Goal: Communication & Community: Answer question/provide support

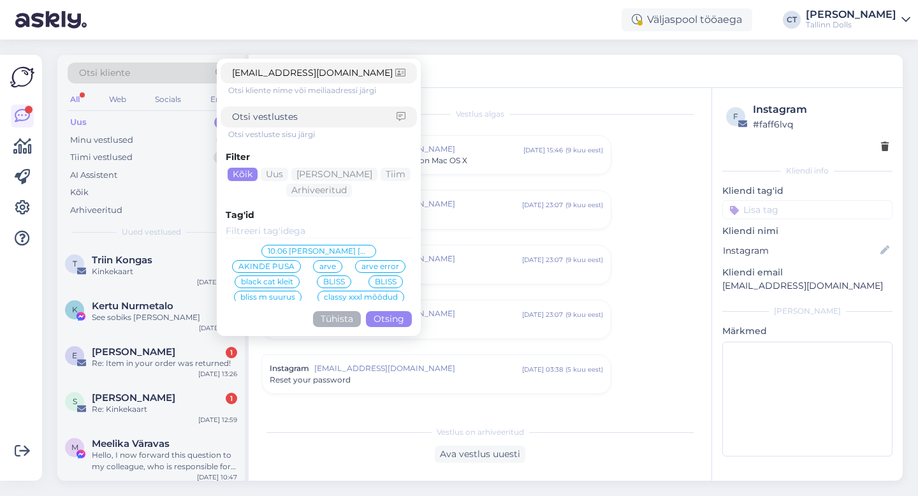
scroll to position [528, 0]
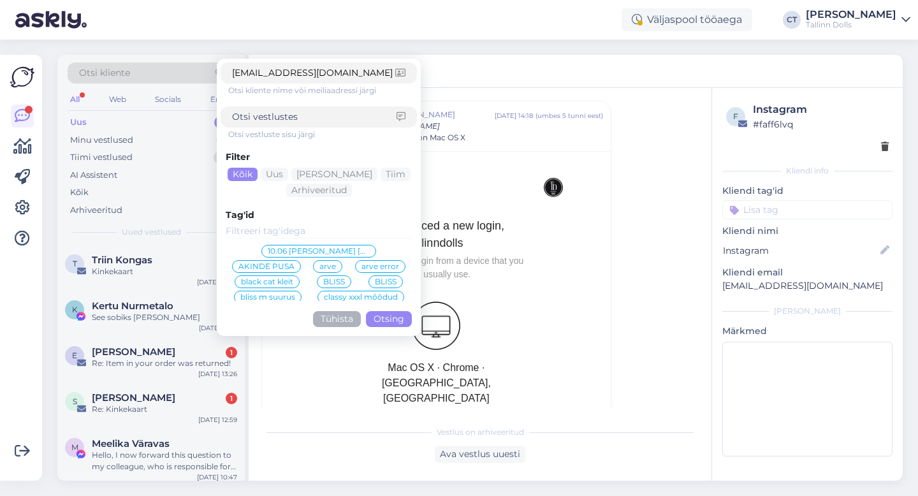
click button "Otsing" at bounding box center [389, 319] width 46 height 16
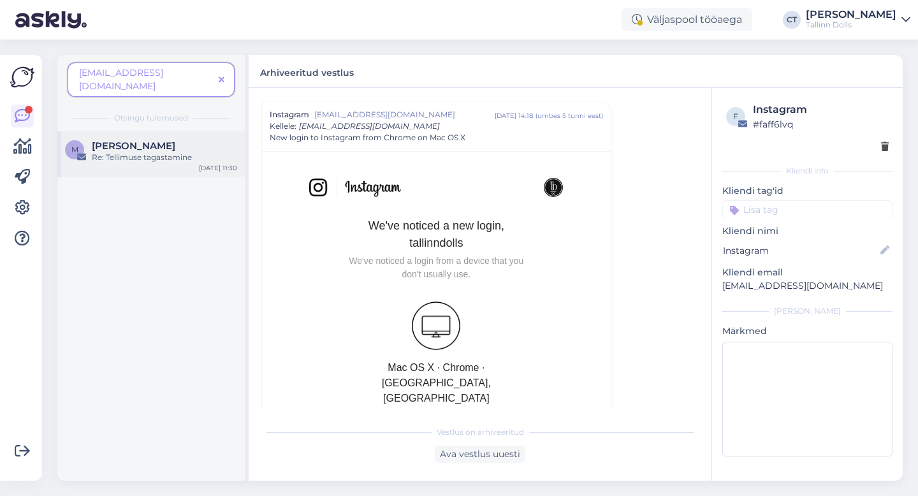
click at [156, 152] on div "Re: Tellimuse tagastamine" at bounding box center [164, 157] width 145 height 11
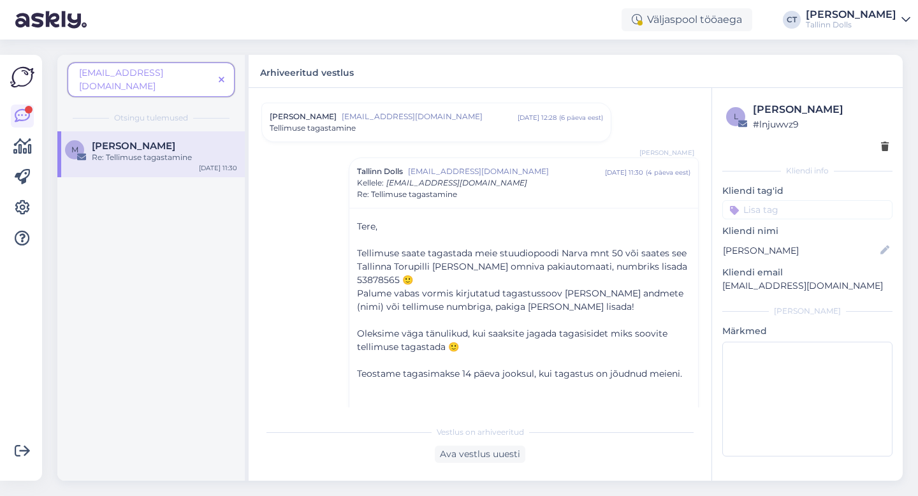
scroll to position [0, 0]
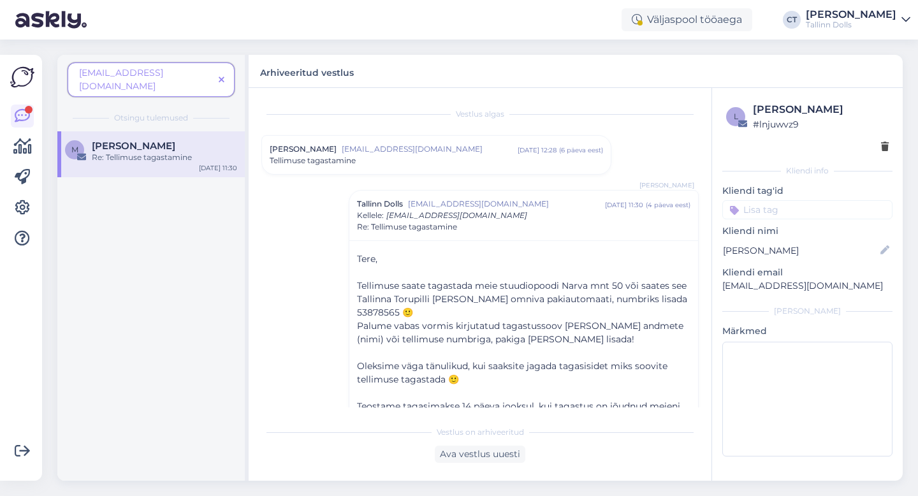
click at [427, 153] on span "[EMAIL_ADDRESS][DOMAIN_NAME]" at bounding box center [430, 148] width 176 height 11
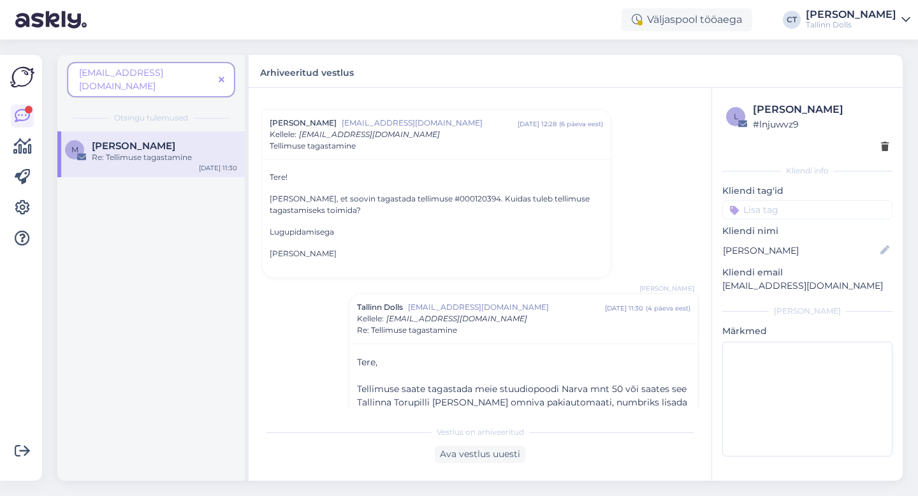
scroll to position [29, 0]
click at [217, 77] on span at bounding box center [222, 79] width 16 height 13
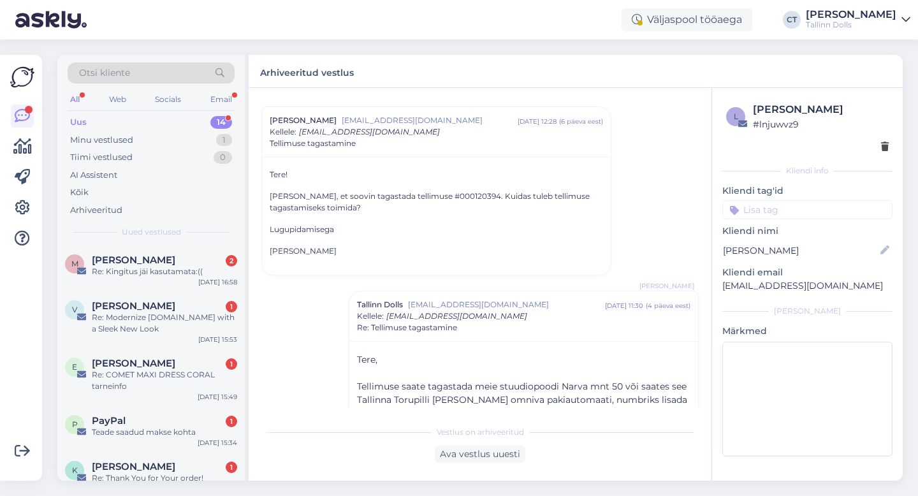
click at [96, 119] on div "Uus 14" at bounding box center [151, 123] width 167 height 18
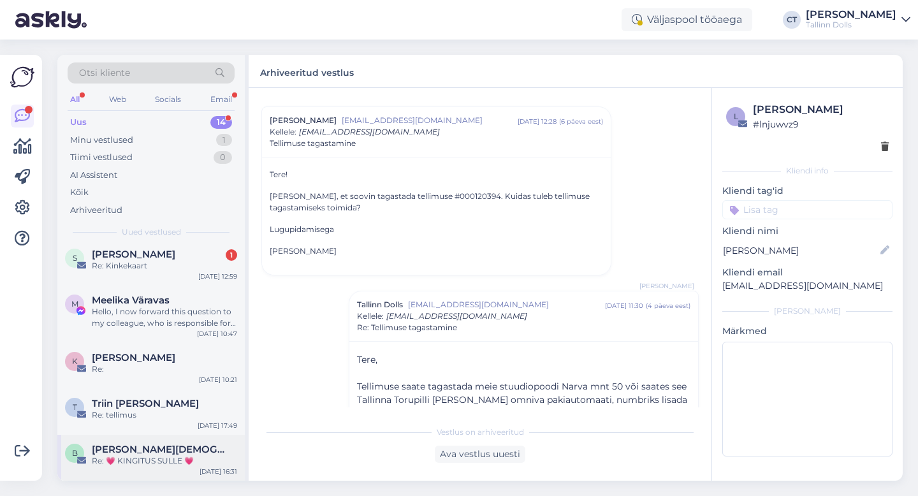
click at [164, 458] on div "Re: 💗 KINGITUS SULLE 💗" at bounding box center [164, 460] width 145 height 11
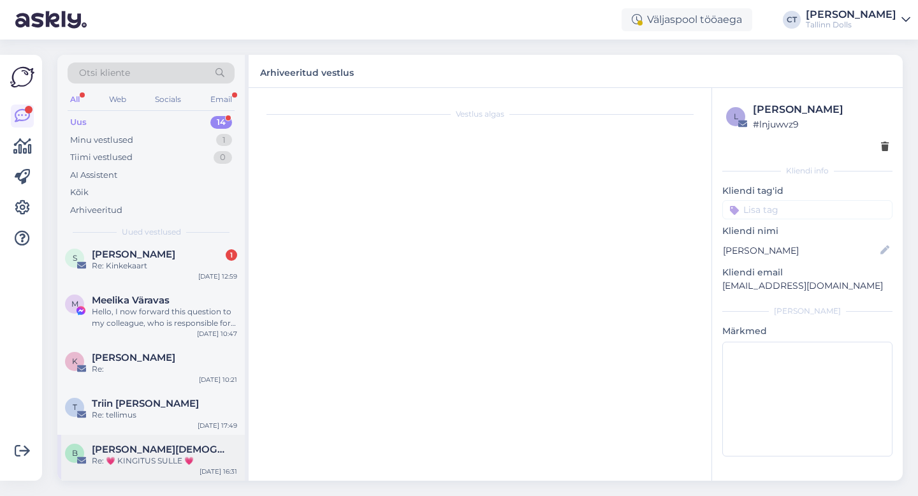
scroll to position [0, 0]
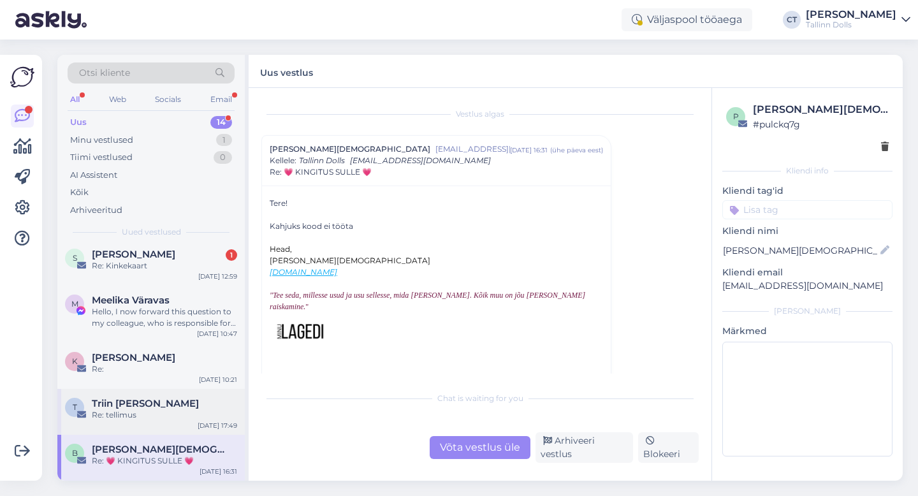
click at [163, 406] on div "Triin [PERSON_NAME]" at bounding box center [164, 403] width 145 height 11
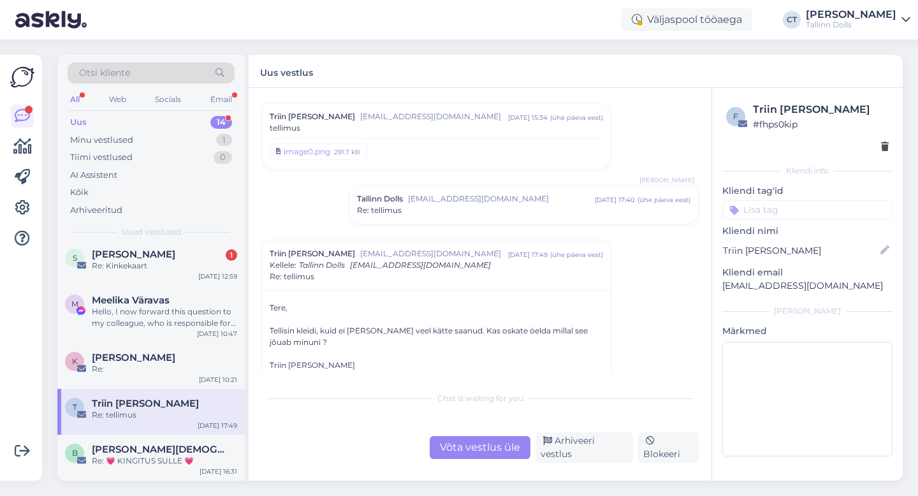
scroll to position [41, 0]
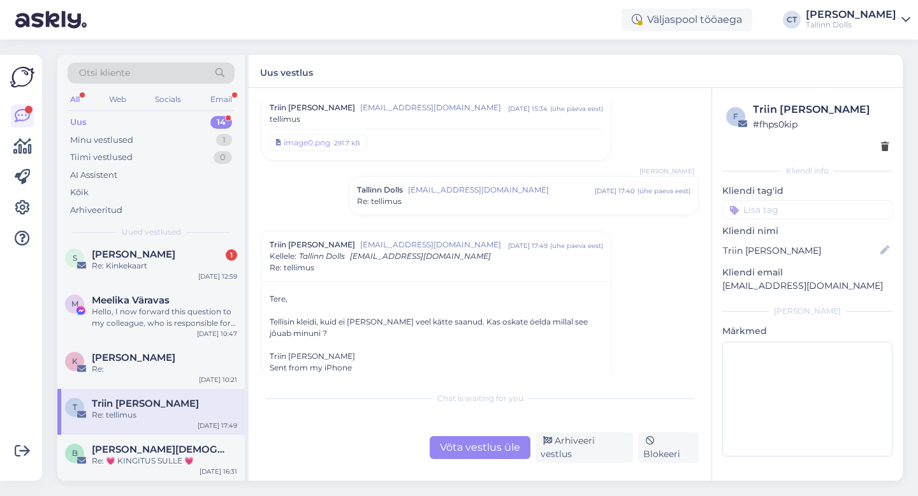
click at [153, 389] on div "T Triin [PERSON_NAME] Re: tellimus [DATE] 17:49" at bounding box center [150, 412] width 187 height 46
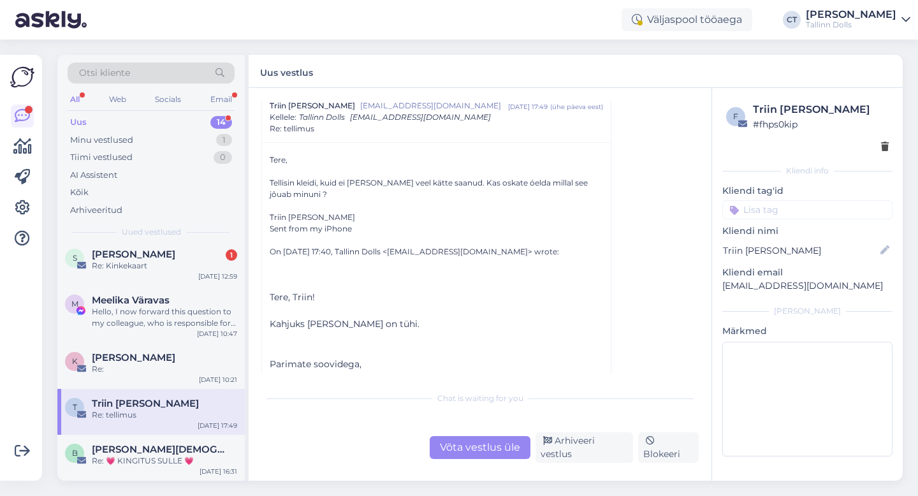
scroll to position [169, 0]
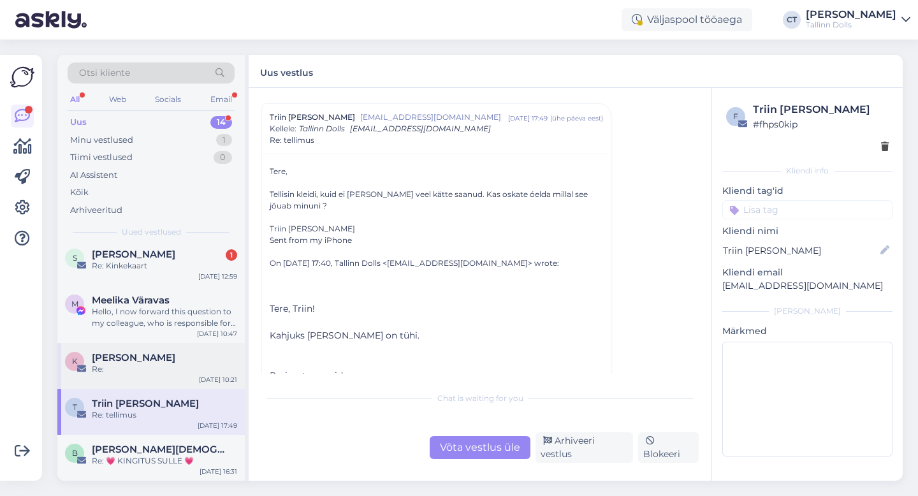
click at [147, 346] on div "K [PERSON_NAME] Re: [DATE] 10:21" at bounding box center [150, 366] width 187 height 46
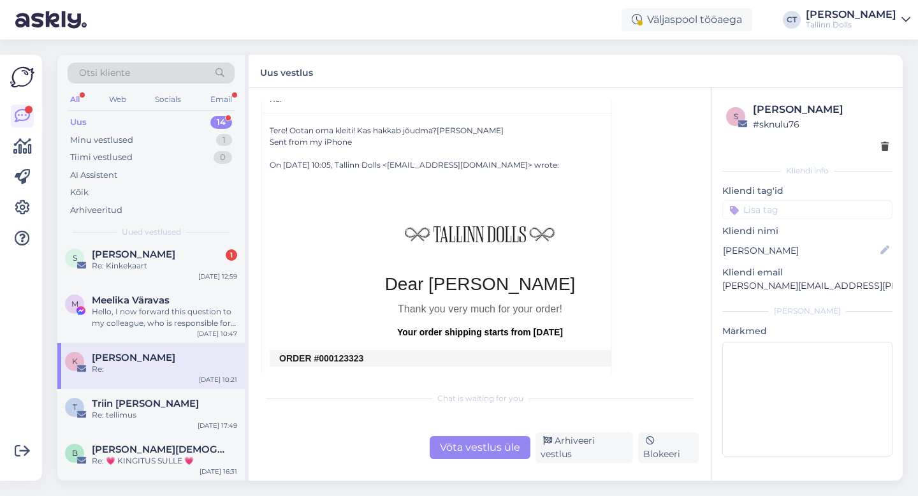
scroll to position [348, 0]
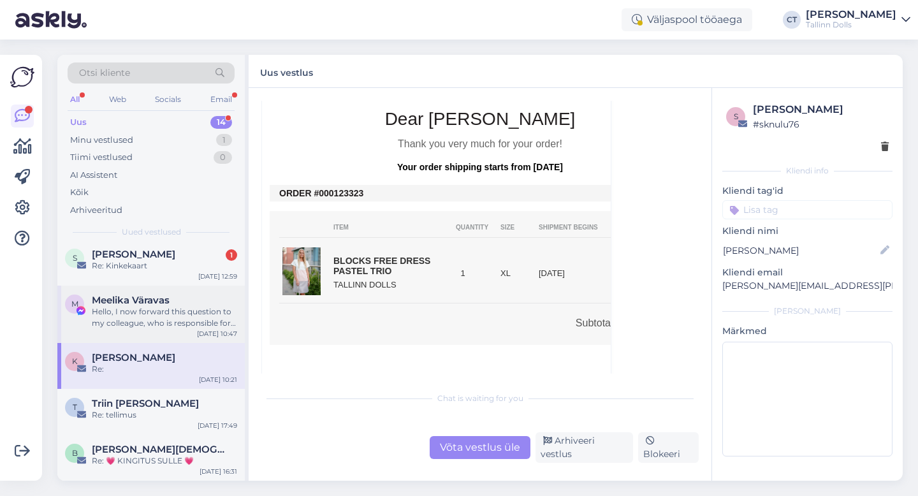
click at [159, 306] on div "Hello, I now forward this question to my colleague, who is responsible for this…" at bounding box center [164, 317] width 145 height 23
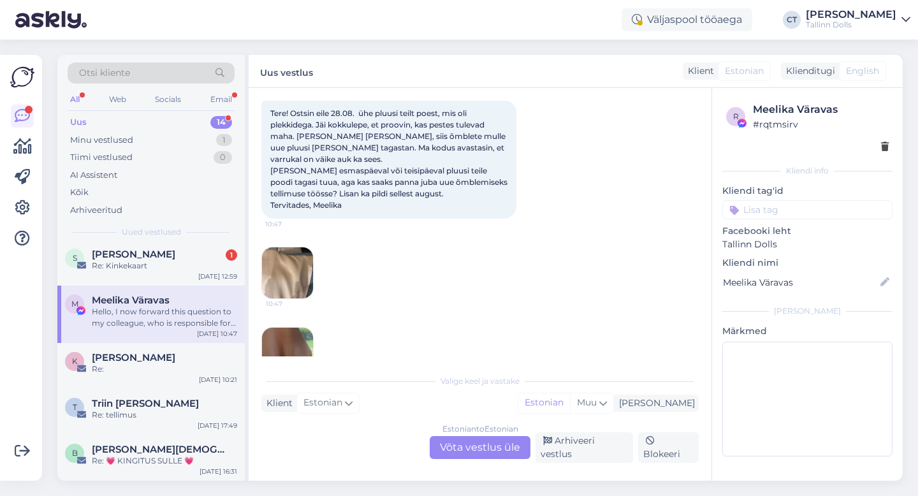
scroll to position [68, 0]
click at [485, 457] on div "Estonian to Estonian Võta vestlus üle" at bounding box center [480, 447] width 101 height 23
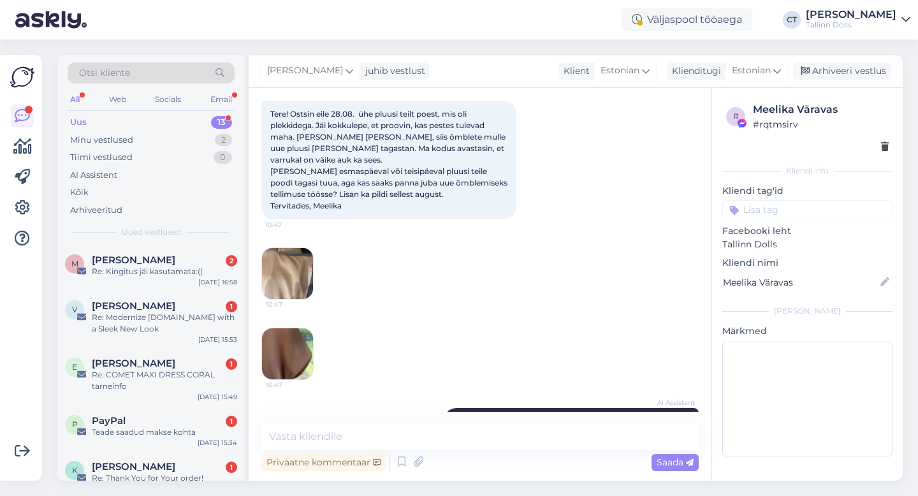
click at [494, 436] on textarea at bounding box center [479, 436] width 437 height 27
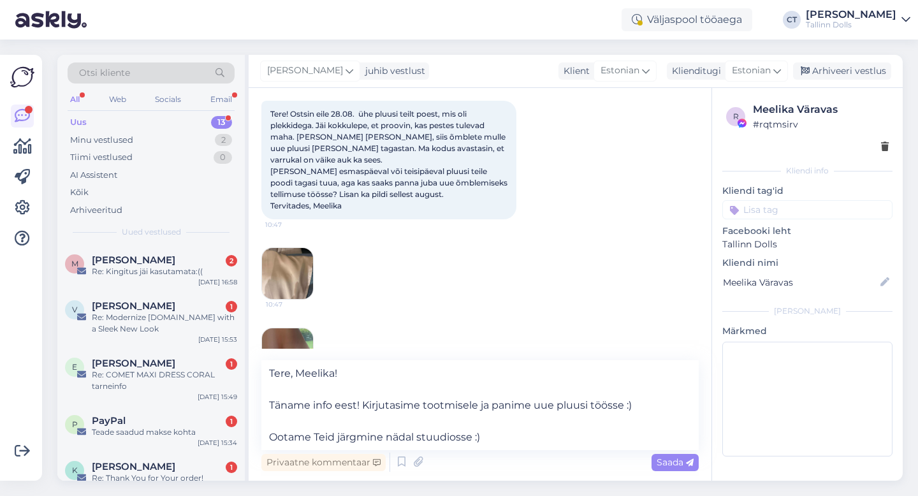
type textarea "Tere, Meelika! Täname info eest! Kirjutasime tootmisele ja panime uue pluusi tö…"
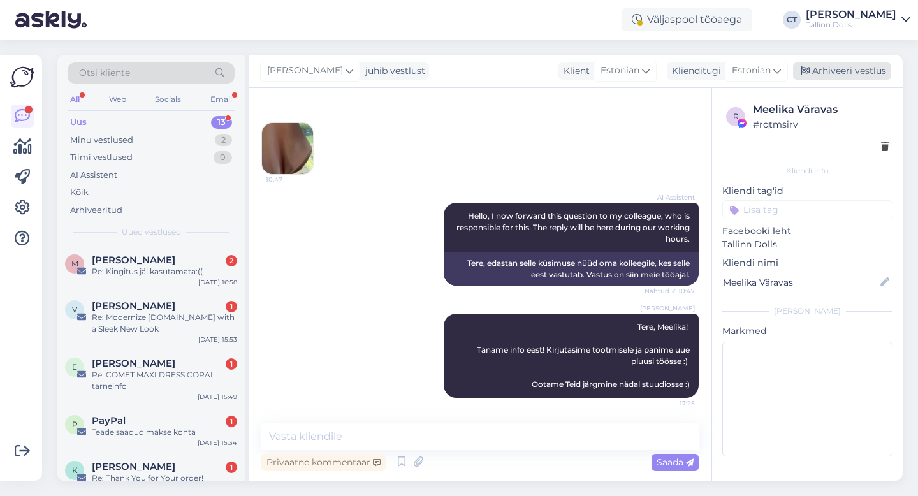
click at [867, 71] on div "Arhiveeri vestlus" at bounding box center [842, 70] width 98 height 17
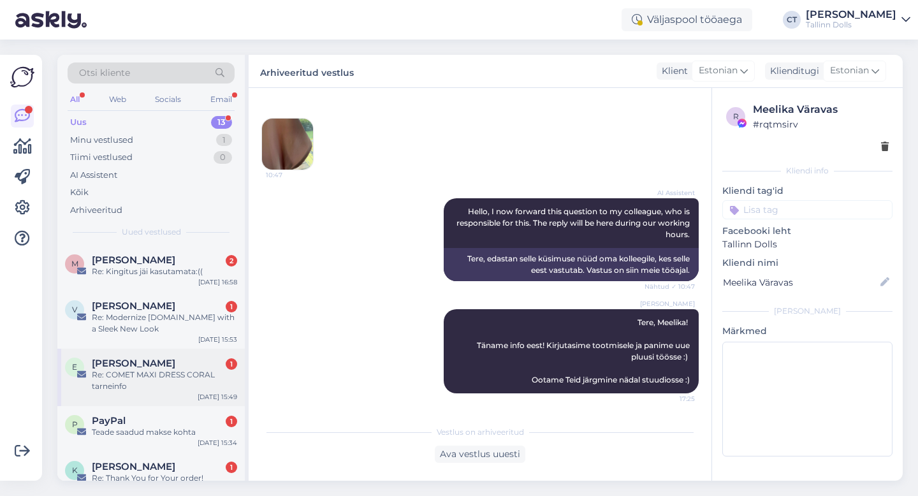
scroll to position [385, 0]
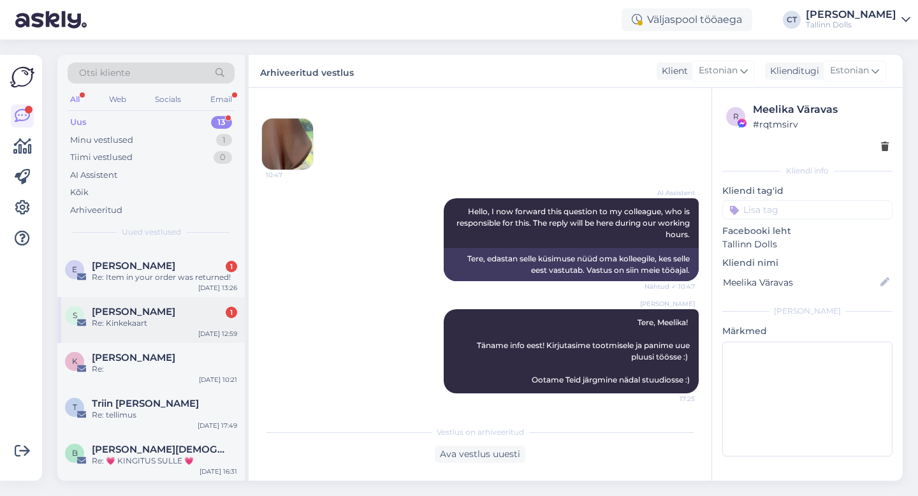
click at [145, 328] on div "Re: Kinkekaart" at bounding box center [164, 323] width 145 height 11
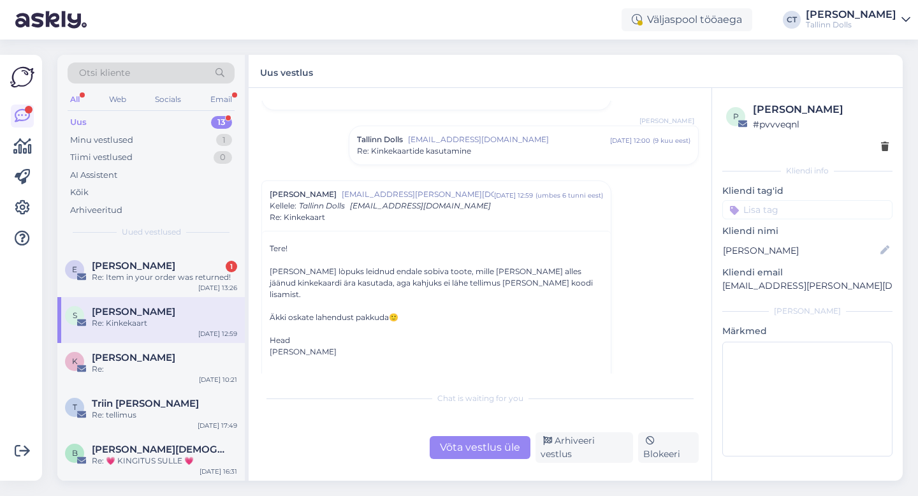
scroll to position [342, 0]
click at [479, 450] on div "Võta vestlus üle" at bounding box center [480, 447] width 101 height 23
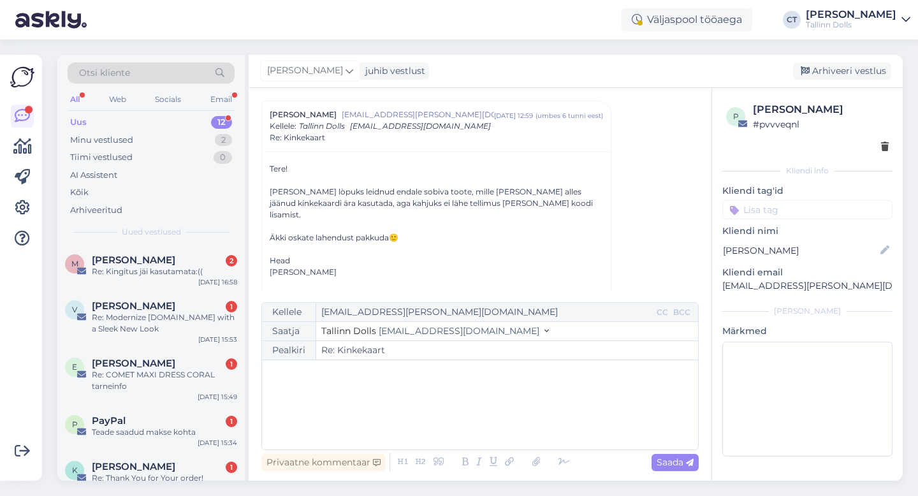
click at [481, 427] on div "﻿" at bounding box center [479, 405] width 423 height 77
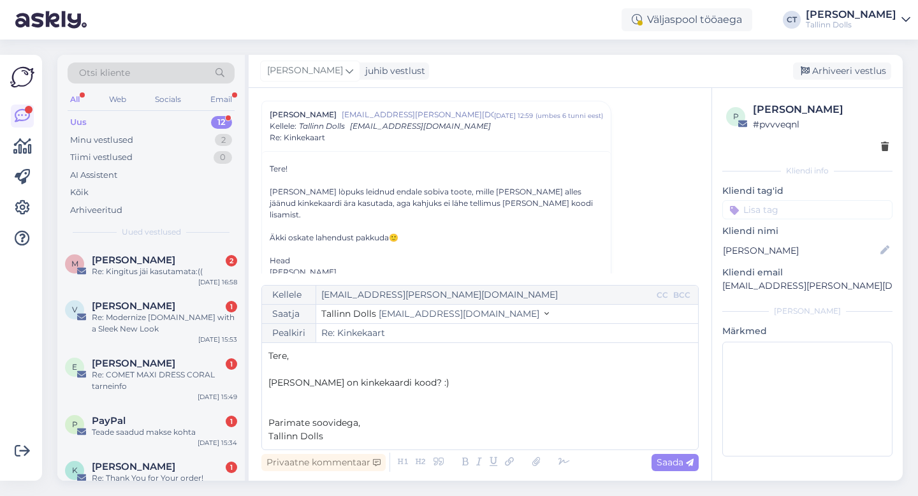
click at [702, 466] on div "Vestlus [PERSON_NAME] Jaska [EMAIL_ADDRESS][PERSON_NAME][DOMAIN_NAME] [DATE] 08…" at bounding box center [480, 284] width 463 height 393
click at [692, 465] on icon at bounding box center [690, 463] width 8 height 8
type input "Re: Kinkekaart"
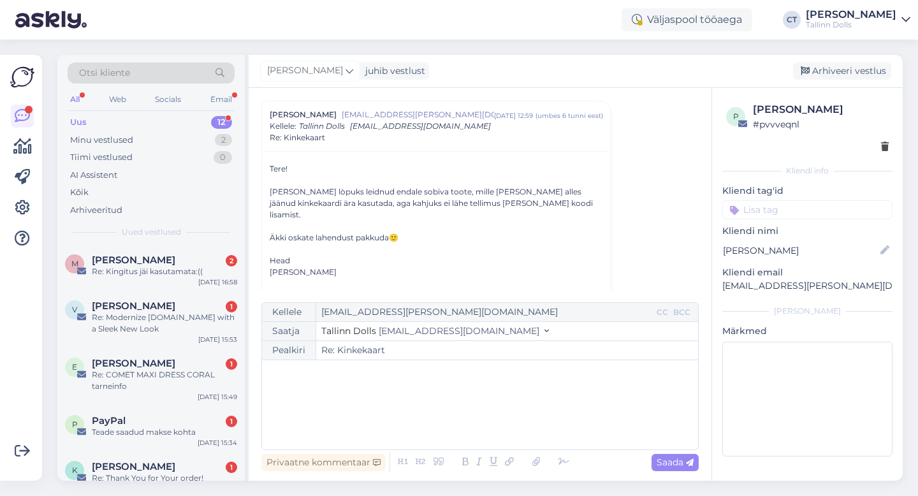
scroll to position [2455, 0]
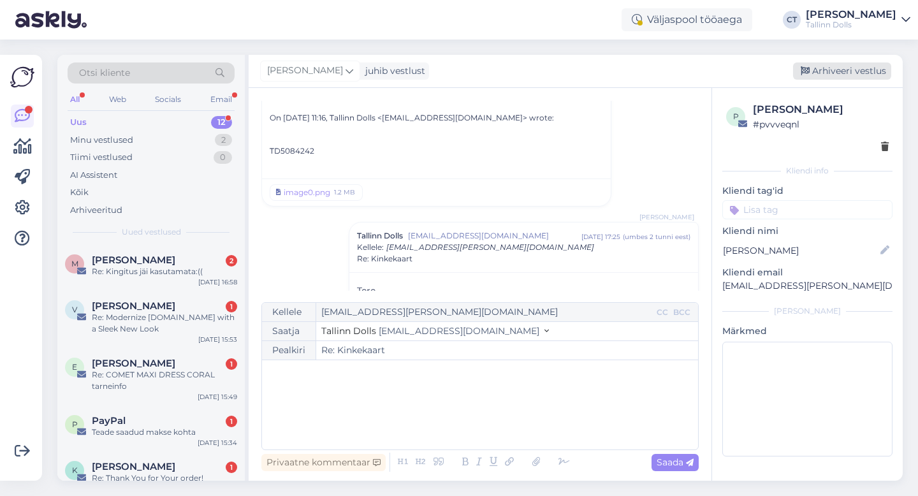
click at [839, 68] on div "Arhiveeri vestlus" at bounding box center [842, 70] width 98 height 17
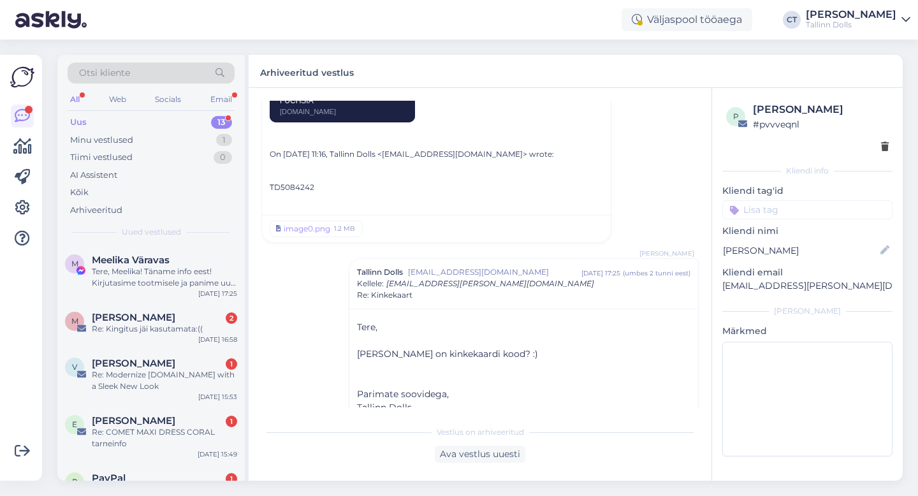
scroll to position [396, 0]
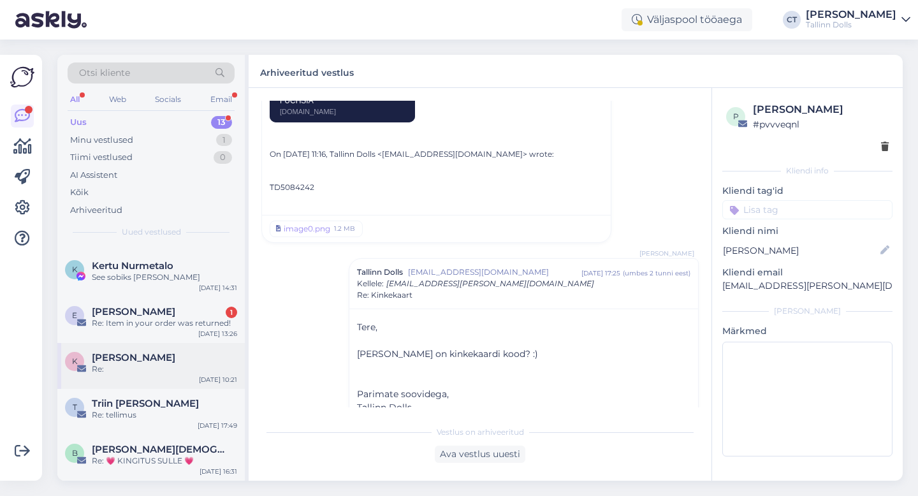
click at [144, 386] on div "K [PERSON_NAME] Re: [DATE] 10:21" at bounding box center [150, 366] width 187 height 46
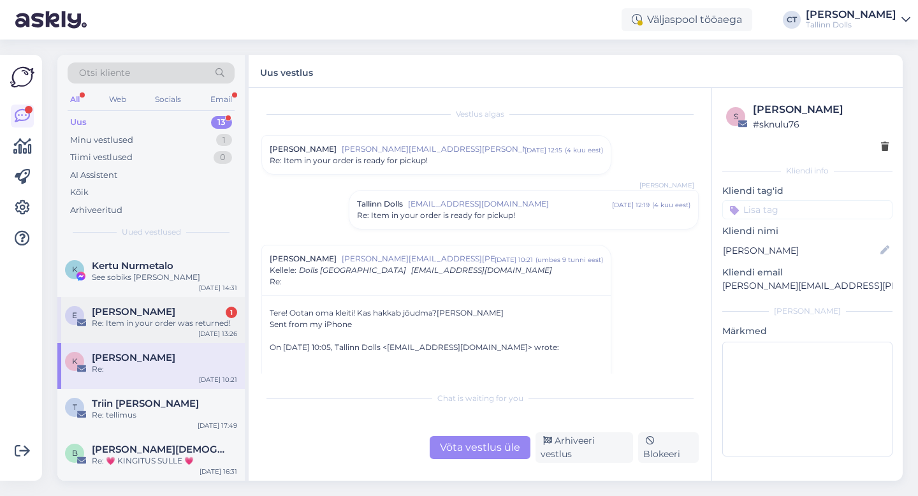
click at [149, 316] on span "[PERSON_NAME]" at bounding box center [134, 311] width 84 height 11
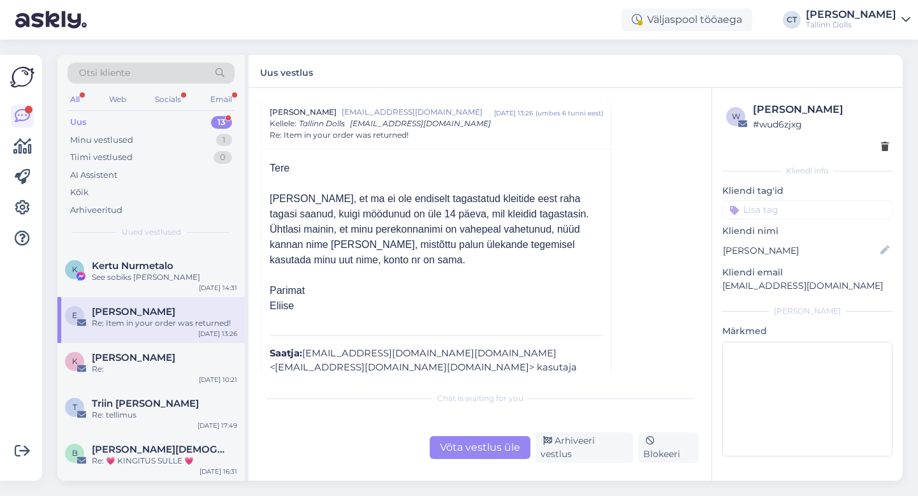
scroll to position [385, 0]
click at [444, 446] on div "Võta vestlus üle" at bounding box center [480, 447] width 101 height 23
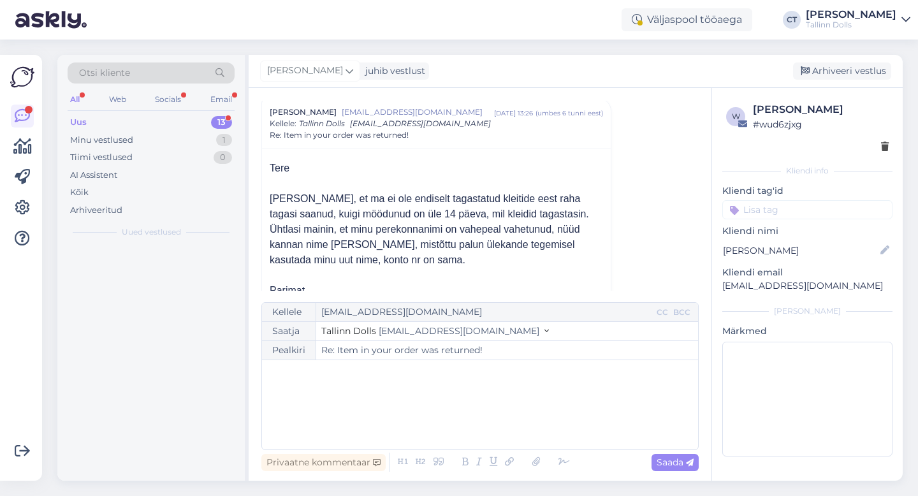
scroll to position [0, 0]
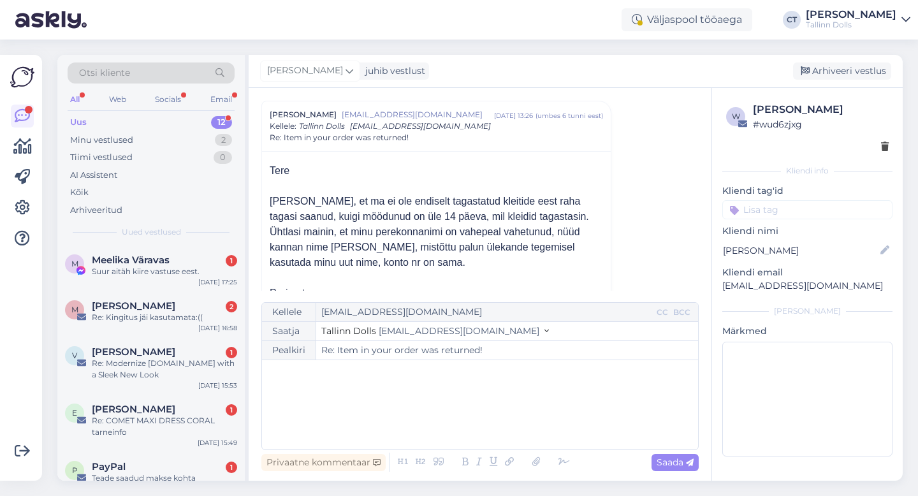
click at [457, 418] on div "﻿" at bounding box center [479, 405] width 423 height 77
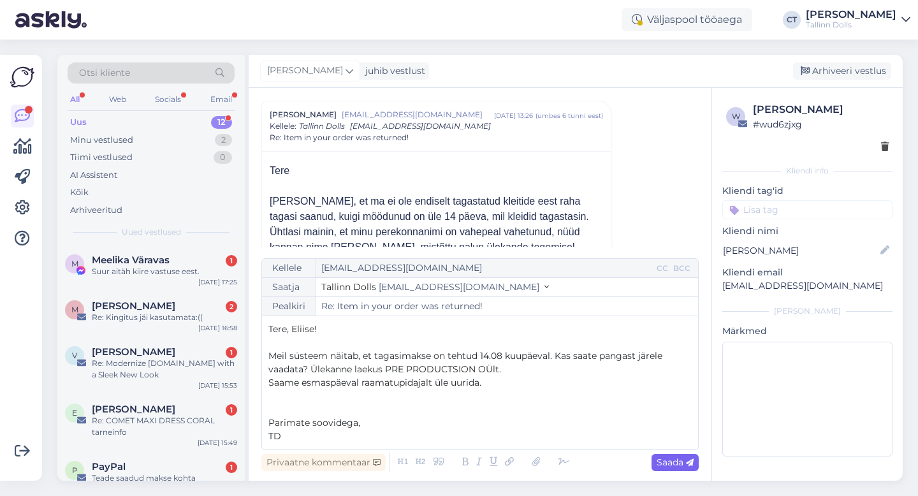
click at [671, 469] on div "Saada" at bounding box center [675, 462] width 47 height 17
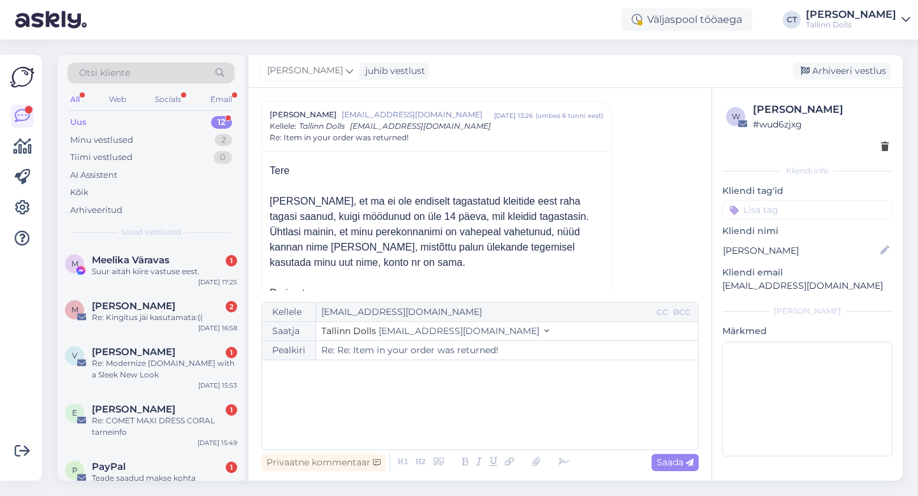
type input "Re: Re: Item in your order was returned!"
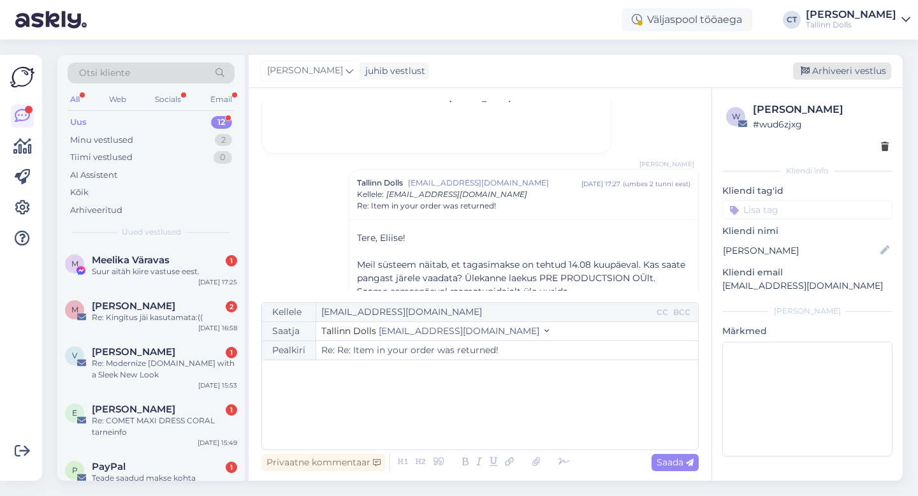
click at [832, 74] on div "Arhiveeri vestlus" at bounding box center [842, 70] width 98 height 17
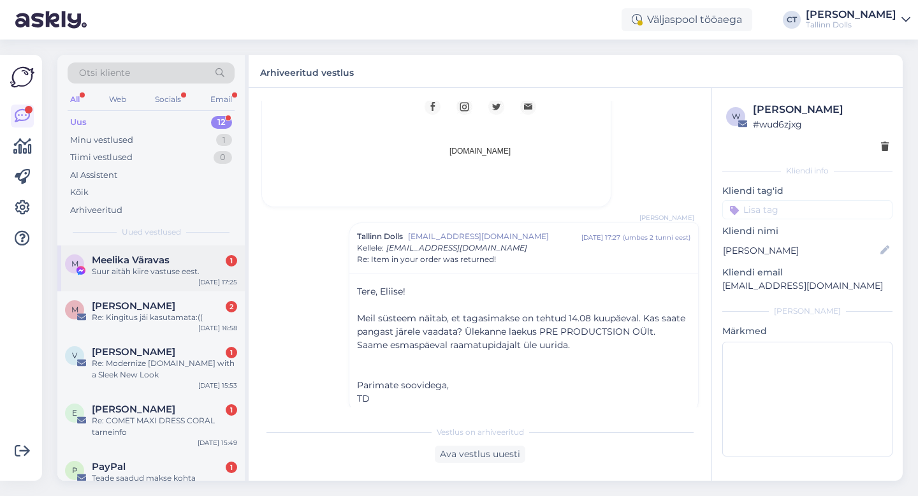
click at [148, 282] on div "M [PERSON_NAME] Väravas 1 Suur aitäh kiire vastuse eest. [DATE] 17:25" at bounding box center [150, 269] width 187 height 46
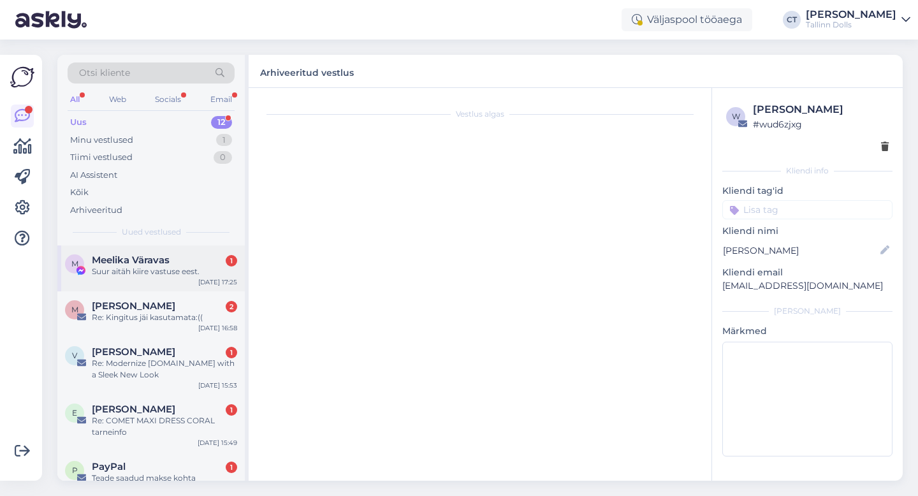
scroll to position [376, 0]
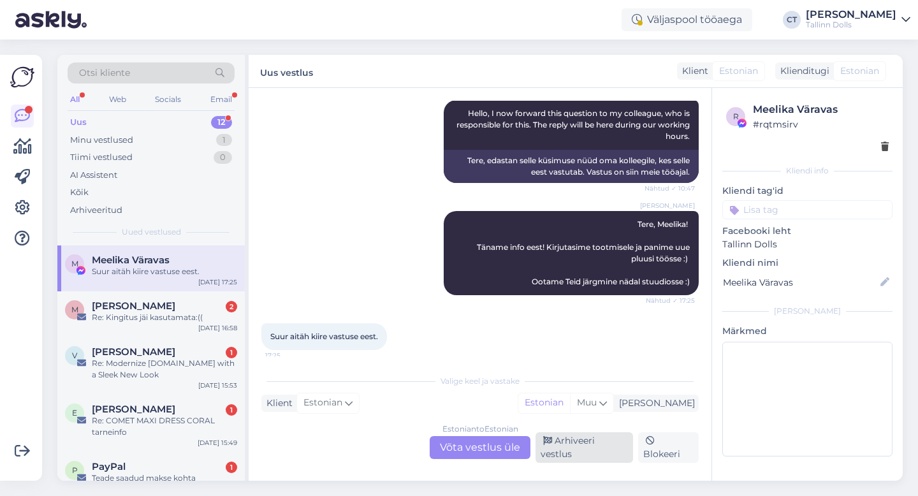
click at [576, 451] on div "Arhiveeri vestlus" at bounding box center [585, 447] width 98 height 31
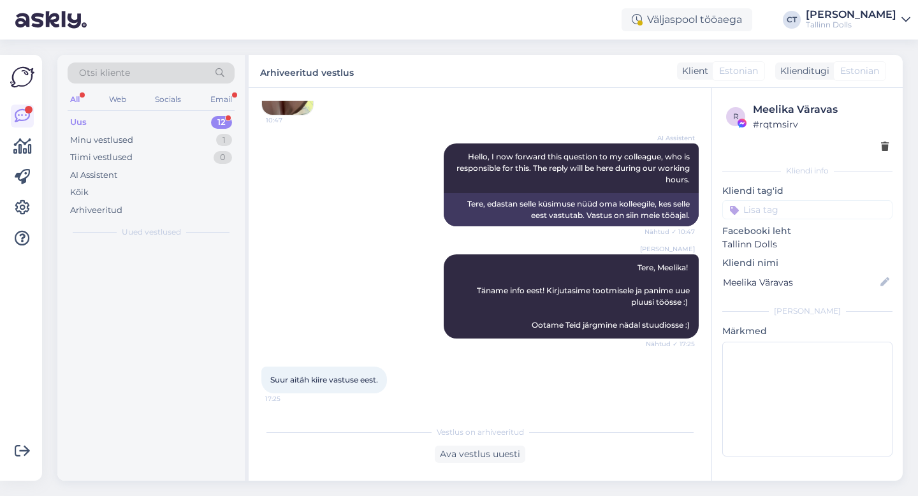
scroll to position [332, 0]
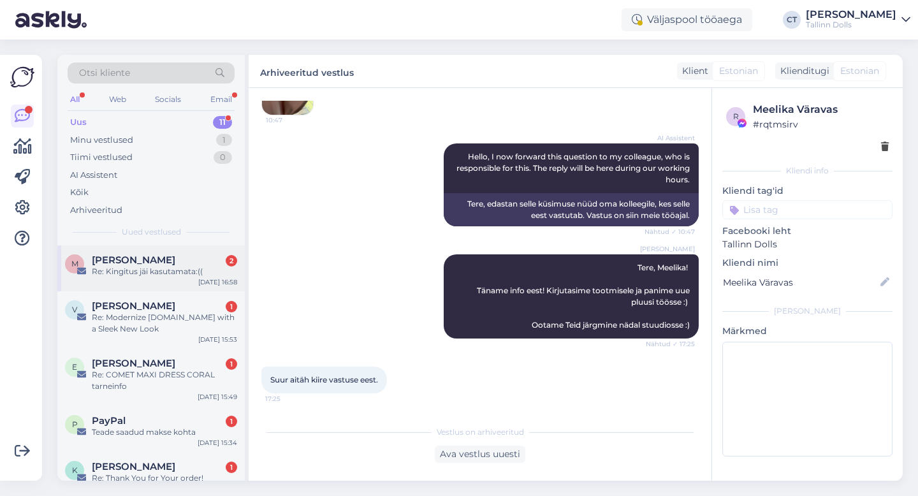
click at [142, 259] on span "[PERSON_NAME]" at bounding box center [134, 259] width 84 height 11
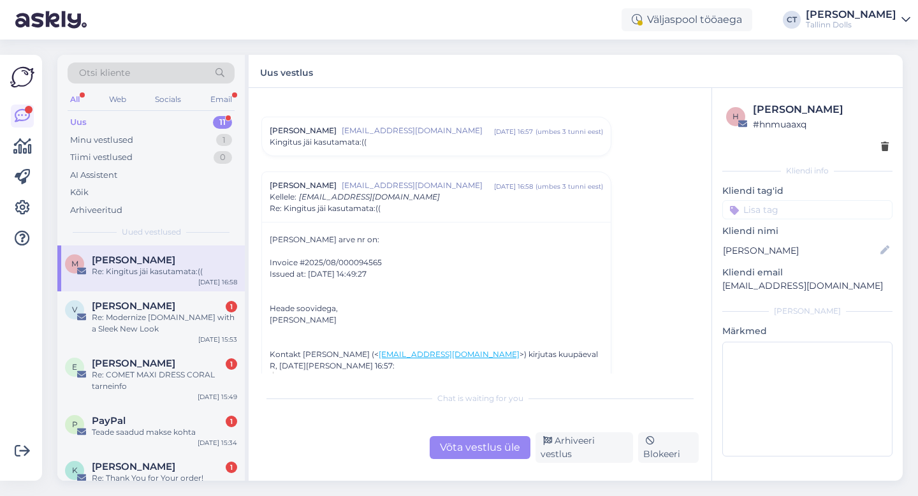
scroll to position [20, 0]
click at [384, 142] on div "Kingitus jäi kasutamata:((" at bounding box center [437, 140] width 334 height 11
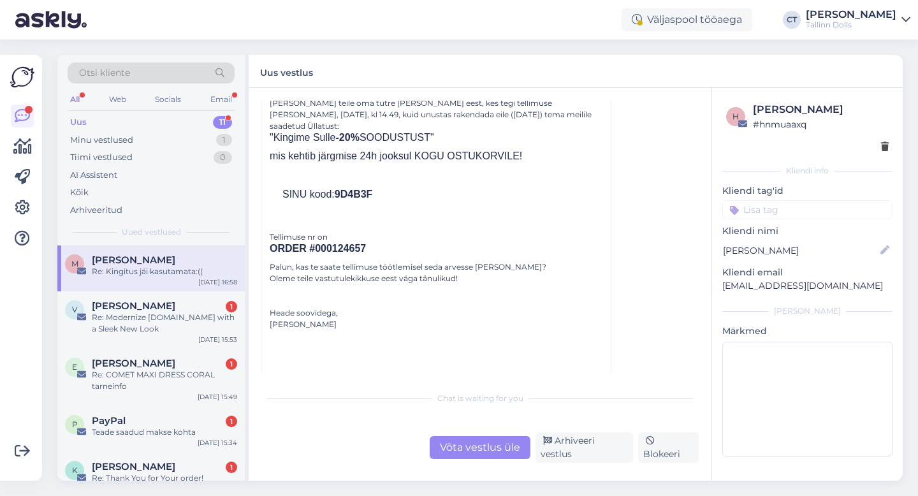
scroll to position [119, 0]
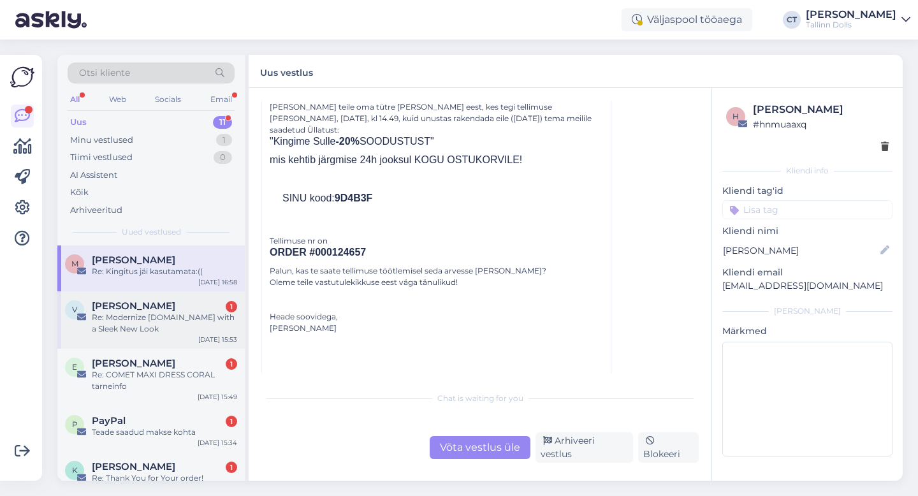
click at [157, 337] on div "V Vanessa 1 Re: Modernize [DOMAIN_NAME] with a Sleek New Look [DATE] 15:53" at bounding box center [150, 319] width 187 height 57
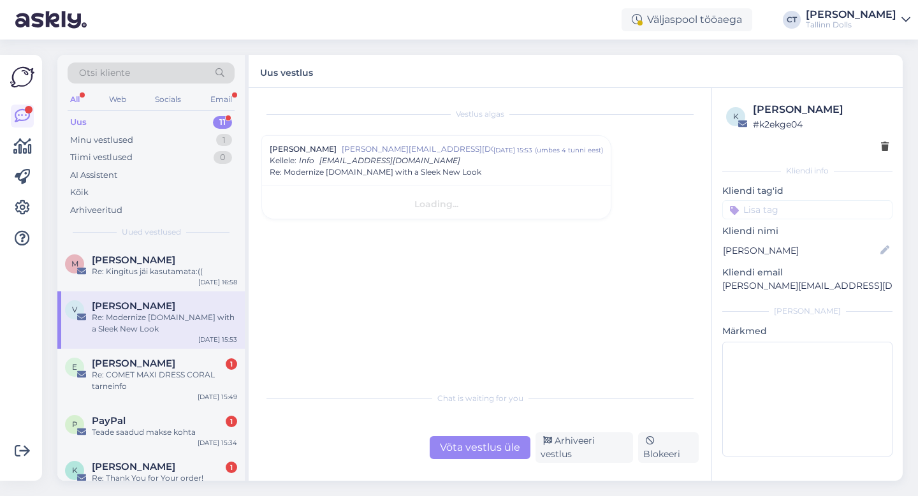
scroll to position [0, 0]
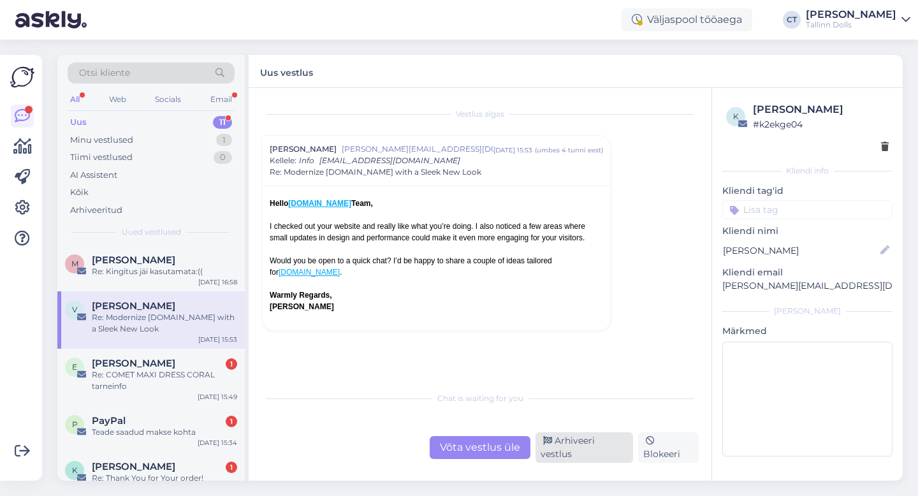
click at [567, 453] on div "Arhiveeri vestlus" at bounding box center [585, 447] width 98 height 31
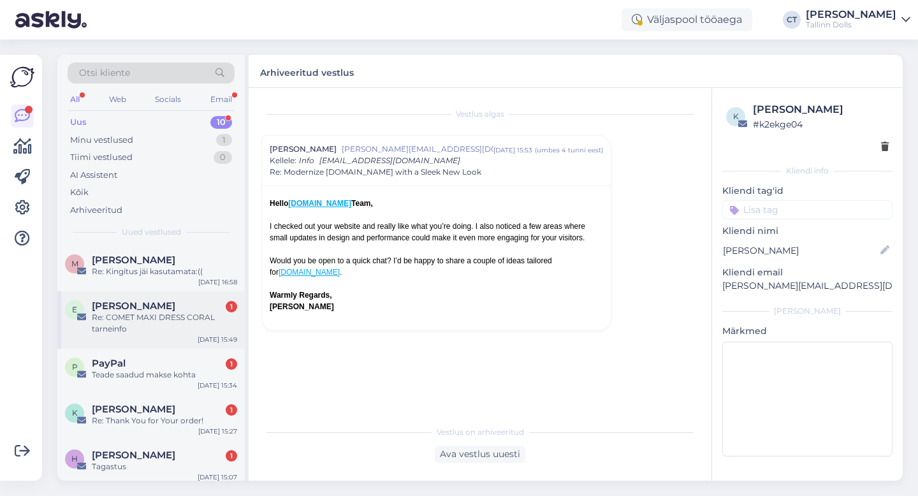
click at [153, 308] on span "[PERSON_NAME]" at bounding box center [134, 305] width 84 height 11
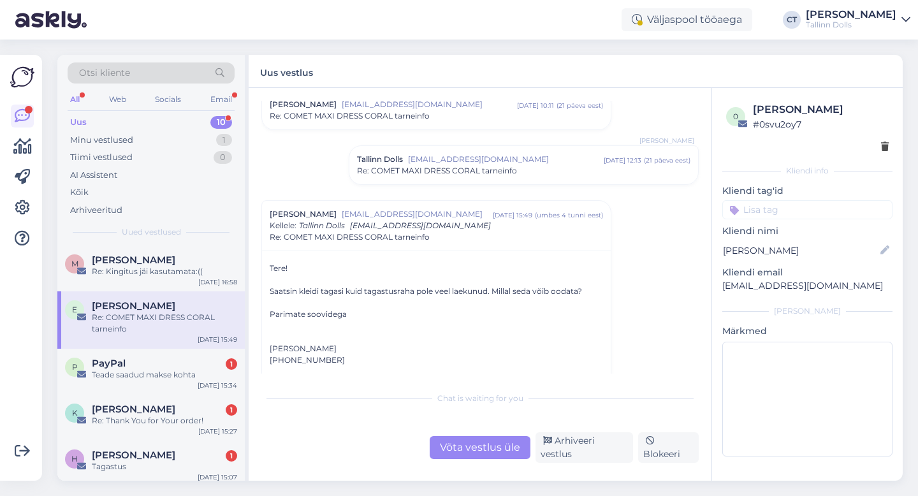
click at [458, 454] on div "Võta vestlus üle" at bounding box center [480, 447] width 101 height 23
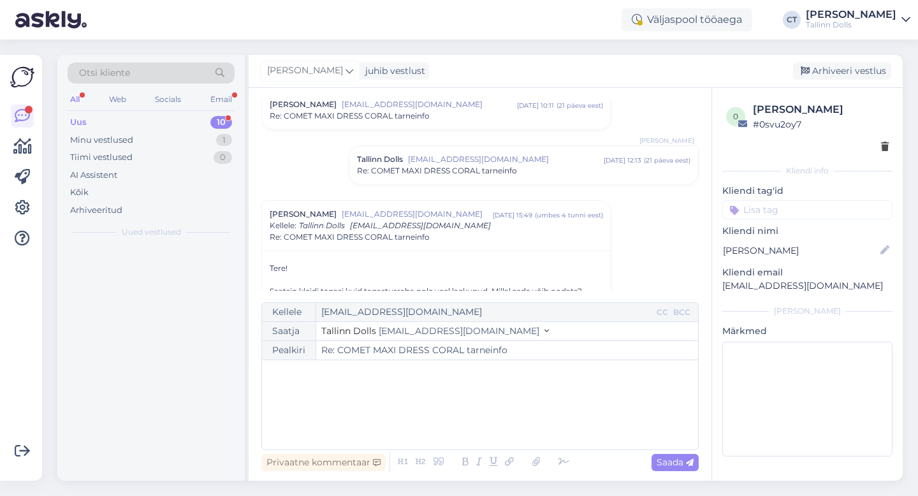
scroll to position [281, 0]
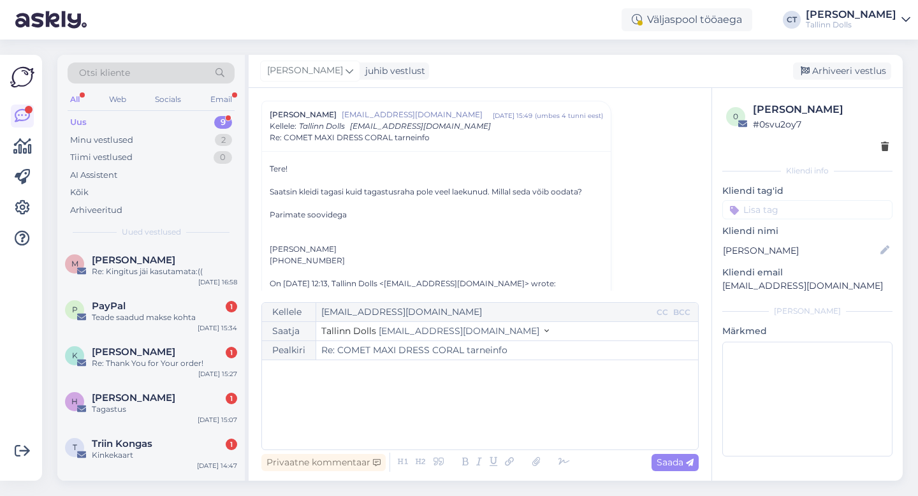
click at [458, 410] on div "﻿" at bounding box center [479, 405] width 423 height 77
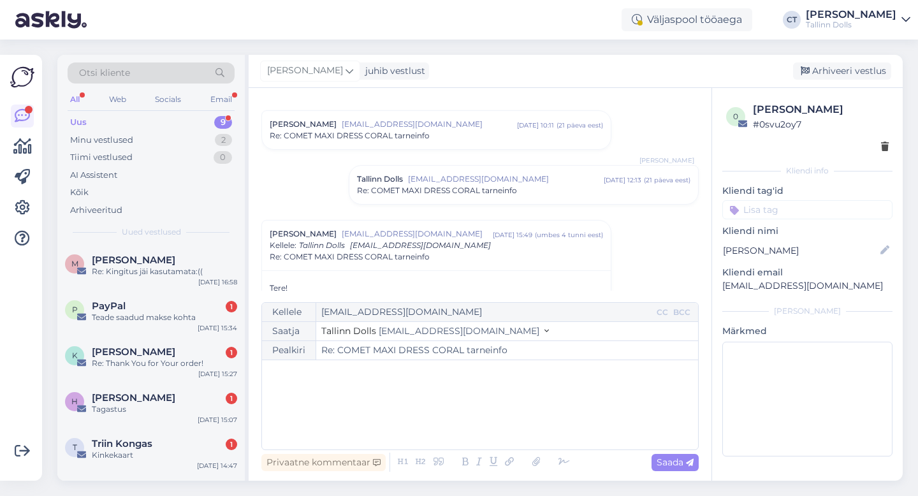
click at [425, 188] on span "Re: COMET MAXI DRESS CORAL tarneinfo" at bounding box center [437, 190] width 160 height 11
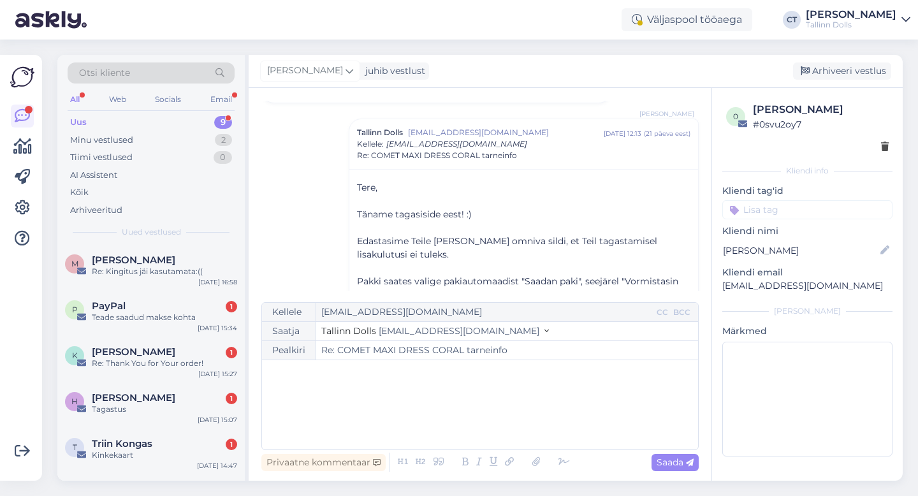
scroll to position [219, 0]
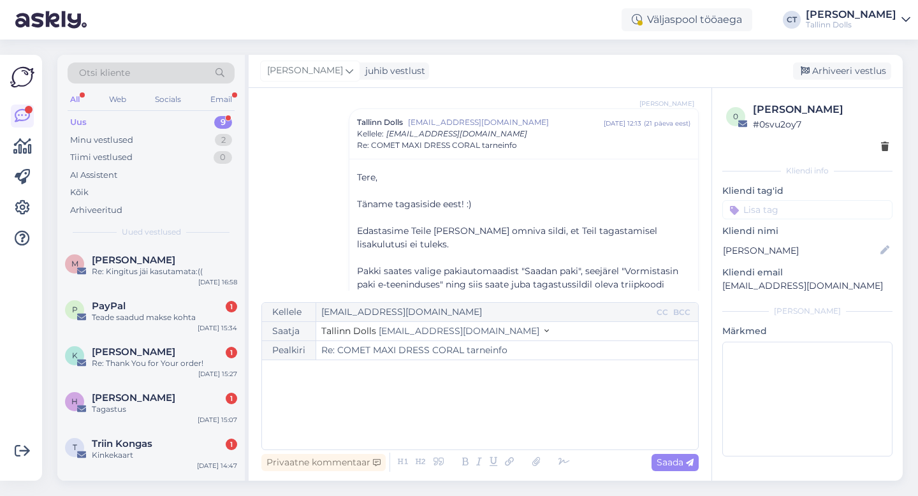
click at [427, 411] on div "﻿" at bounding box center [479, 405] width 423 height 77
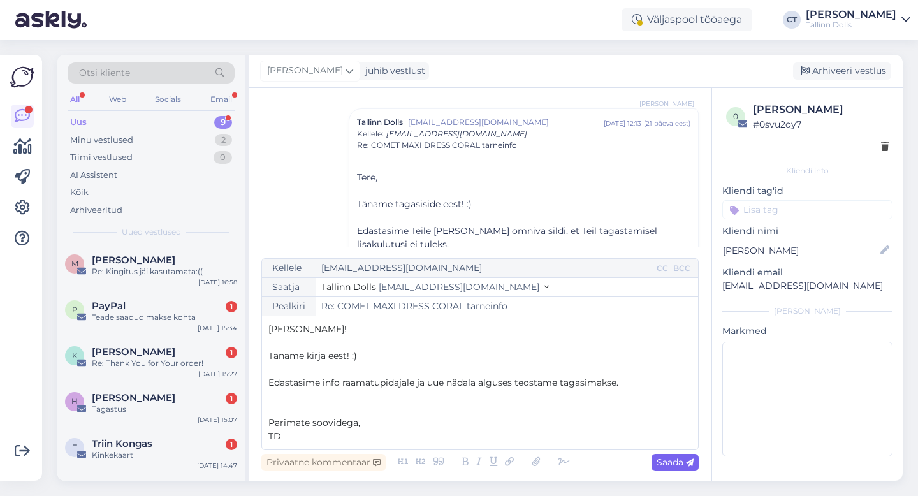
click at [666, 463] on span "Saada" at bounding box center [675, 462] width 37 height 11
type input "Re: Re: COMET MAXI DRESS CORAL tarneinfo"
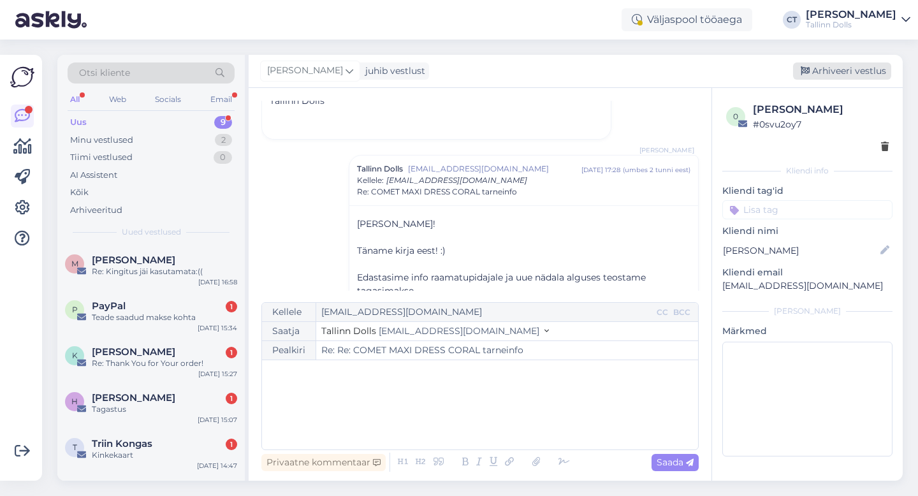
click at [832, 62] on div "Arhiveeri vestlus" at bounding box center [842, 70] width 98 height 17
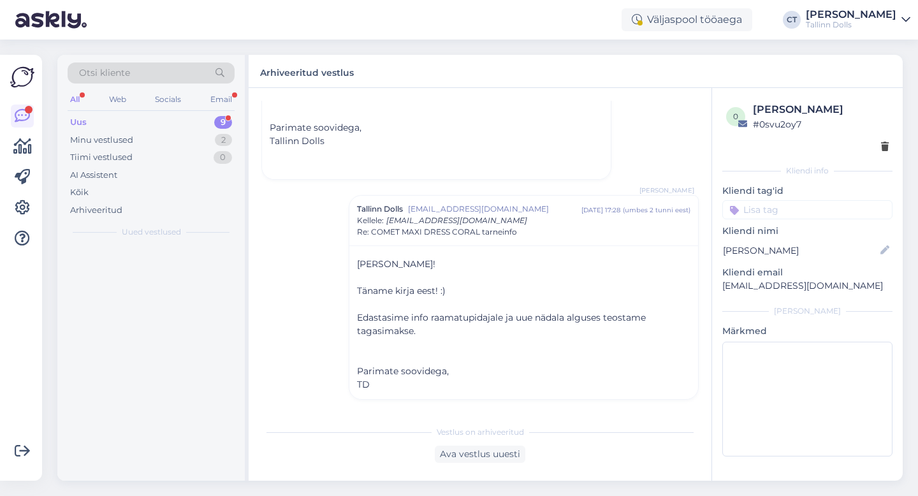
scroll to position [876, 0]
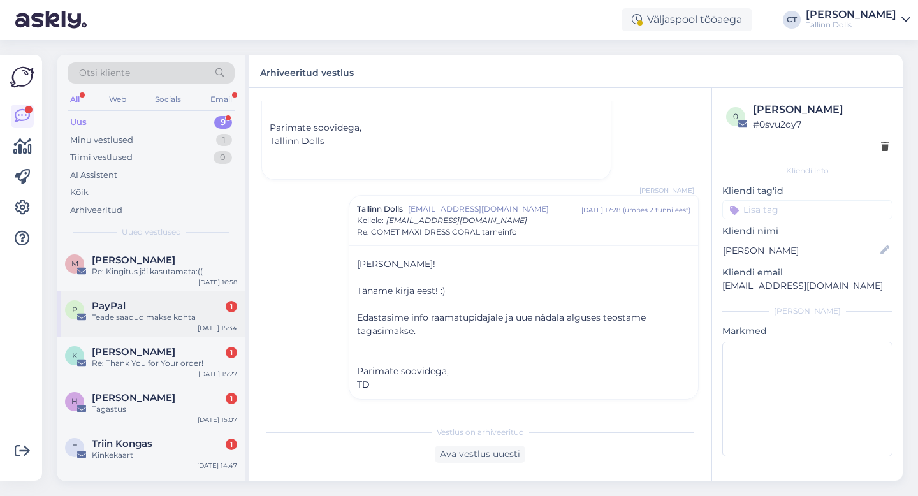
click at [137, 319] on div "Teade saadud makse kohta" at bounding box center [164, 317] width 145 height 11
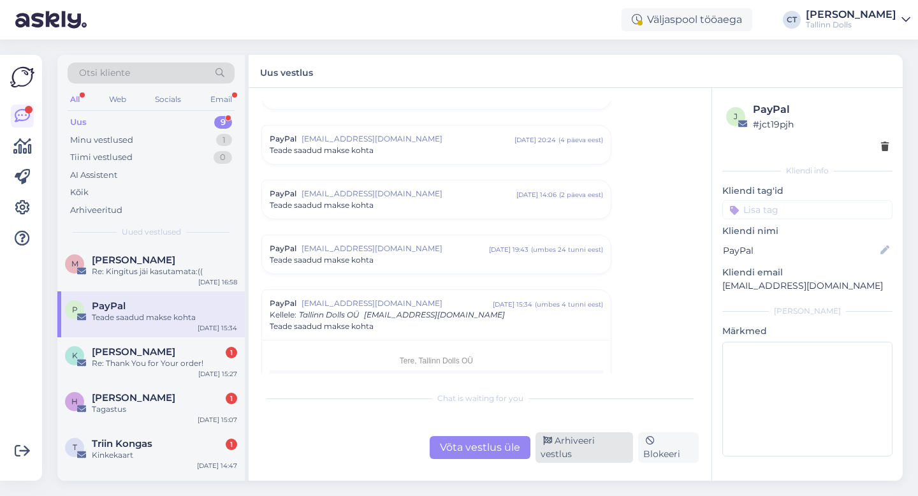
click at [566, 450] on div "Arhiveeri vestlus" at bounding box center [585, 447] width 98 height 31
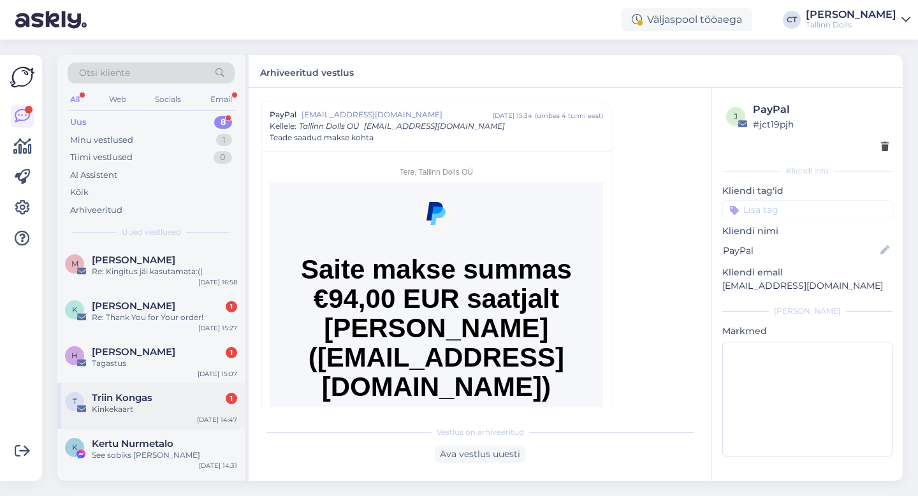
scroll to position [132, 0]
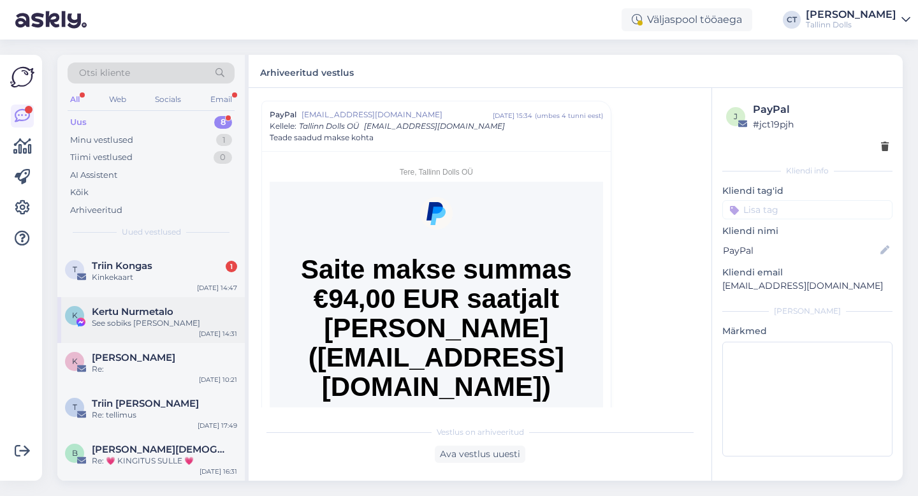
click at [159, 321] on div "See sobiks [PERSON_NAME]" at bounding box center [164, 323] width 145 height 11
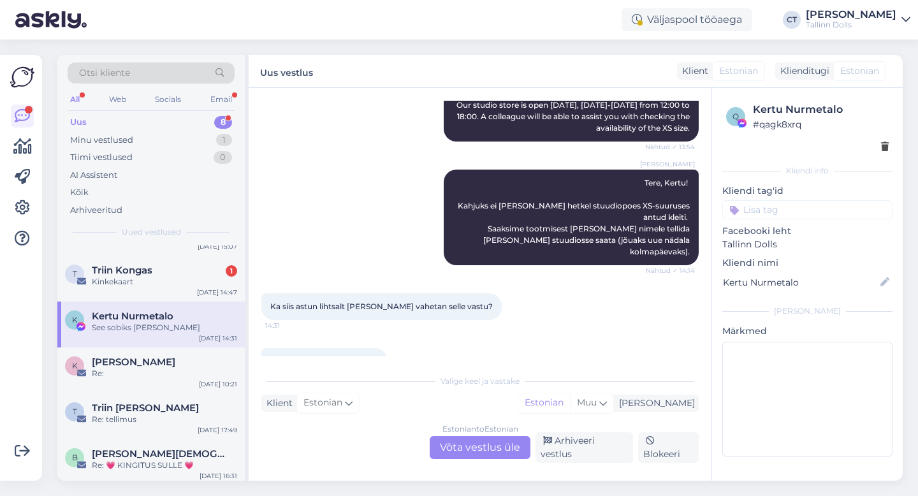
scroll to position [849, 0]
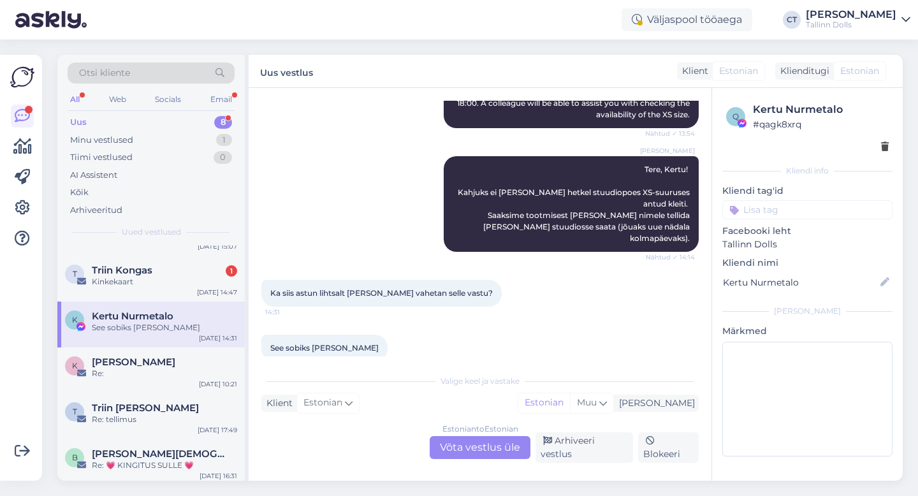
click at [450, 447] on div "Estonian to Estonian Võta vestlus üle" at bounding box center [480, 447] width 101 height 23
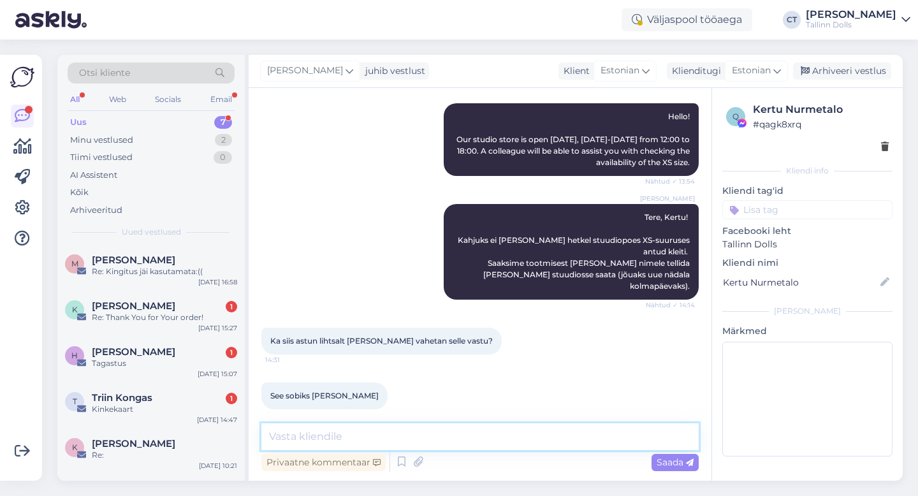
click at [456, 431] on textarea at bounding box center [479, 436] width 437 height 27
type textarea "T"
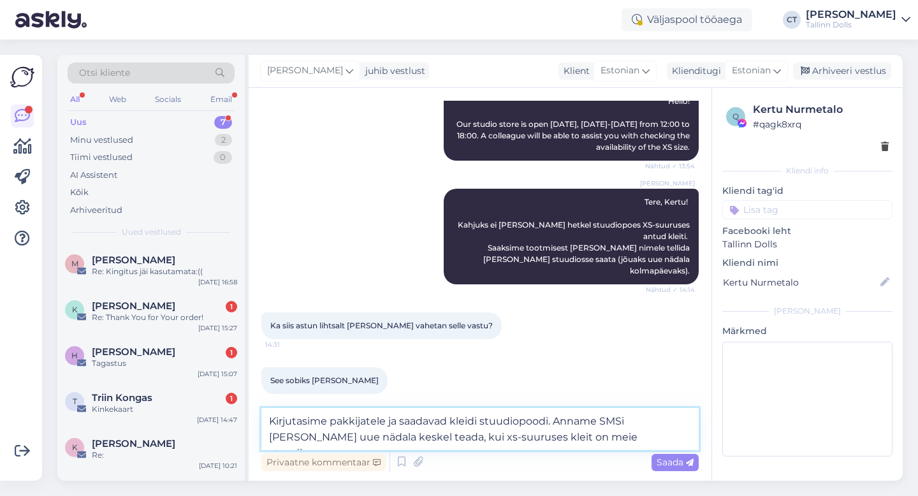
type textarea "Kirjutasime pakkijatele ja saadavad kleidi stuudiopoodi. Anname SMSi [PERSON_NA…"
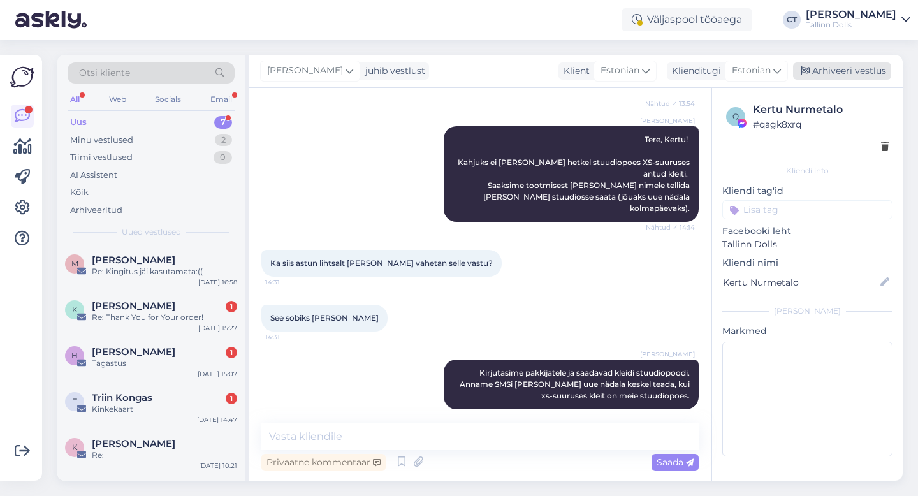
click at [883, 70] on div "Arhiveeri vestlus" at bounding box center [842, 70] width 98 height 17
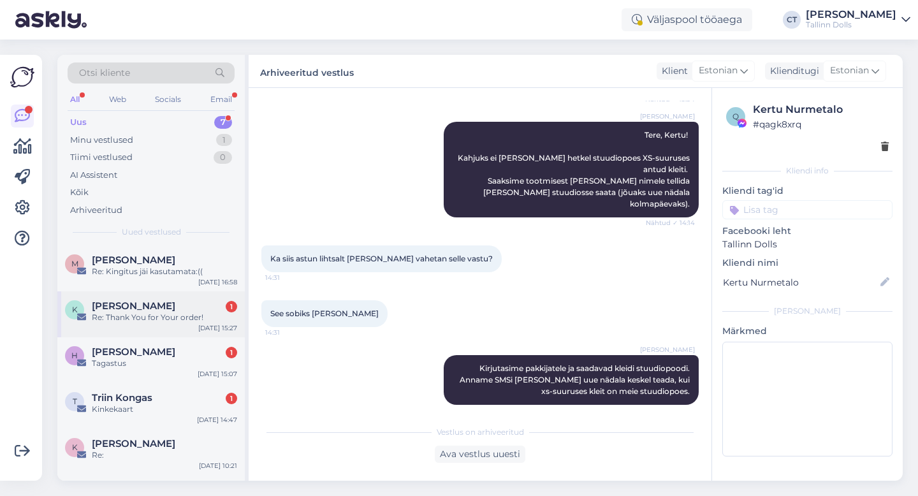
click at [156, 332] on div "K [PERSON_NAME] 1 Re: Thank You for Your order! [DATE] 15:27" at bounding box center [150, 314] width 187 height 46
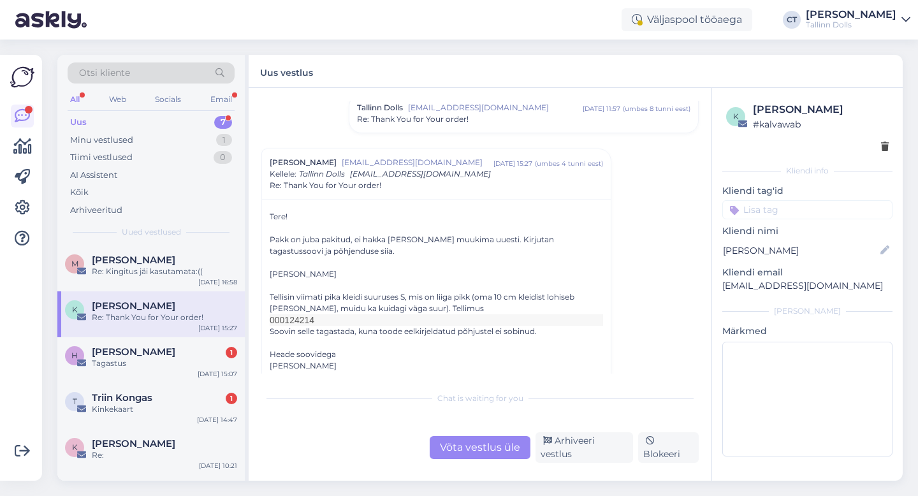
scroll to position [162, 0]
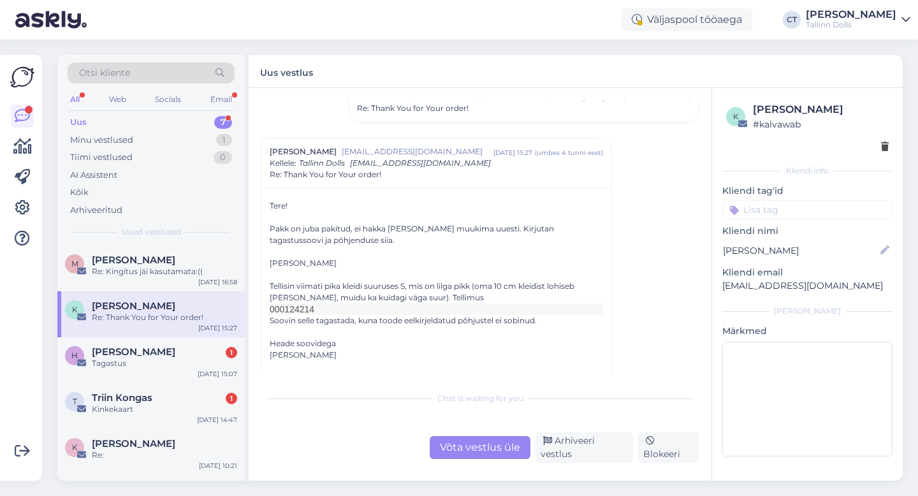
click at [480, 444] on div "Võta vestlus üle" at bounding box center [480, 447] width 101 height 23
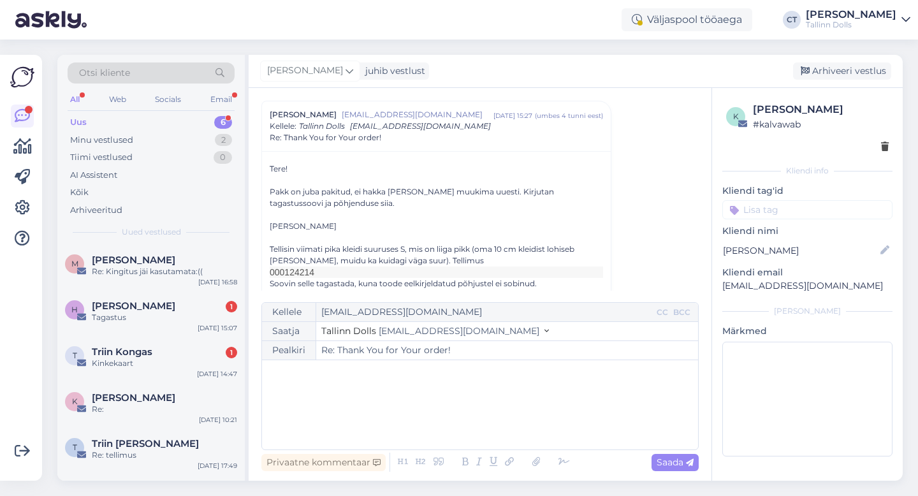
click at [483, 432] on div "﻿" at bounding box center [479, 405] width 423 height 77
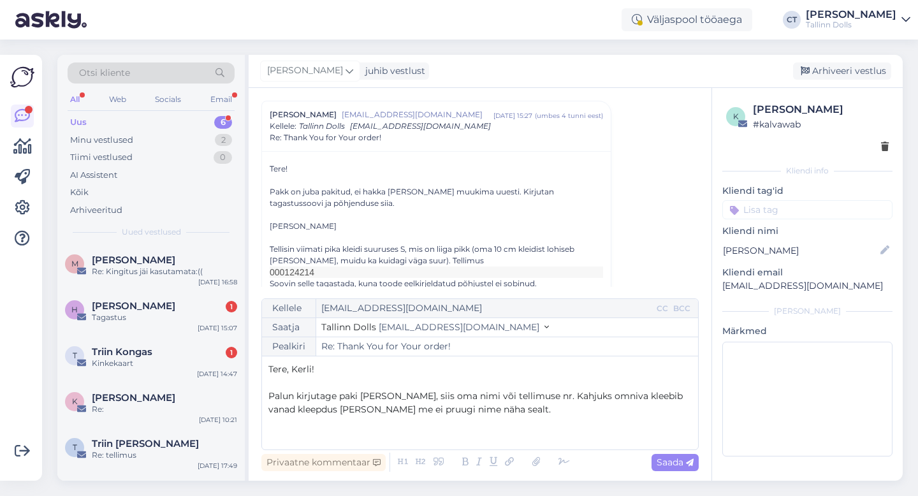
click at [403, 398] on span "Palun kirjutage paki [PERSON_NAME], siis oma nimi või tellimuse nr. Kahjuks omn…" at bounding box center [476, 402] width 417 height 25
click at [396, 423] on p "﻿" at bounding box center [479, 422] width 423 height 13
click at [677, 395] on span "[PERSON_NAME] kirjutage paki [PERSON_NAME] nimi või tellimuse nr. Kahjuks omniv…" at bounding box center [481, 402] width 426 height 25
click at [337, 436] on p "﻿" at bounding box center [479, 436] width 423 height 13
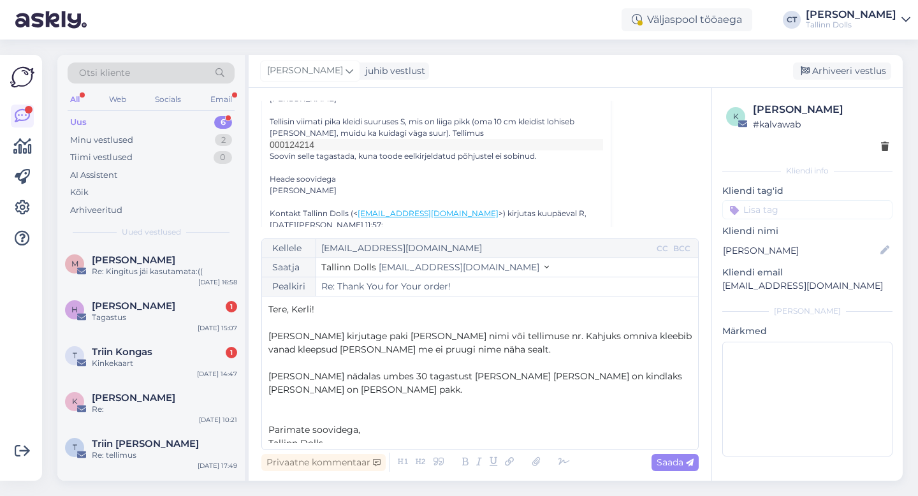
scroll to position [336, 0]
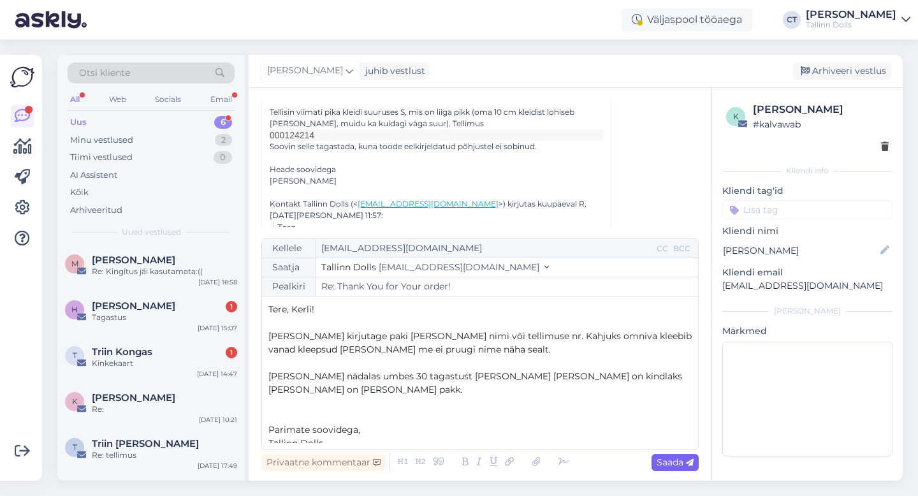
click at [670, 466] on span "Saada" at bounding box center [675, 462] width 37 height 11
type input "Re: Re: Thank You for Your order!"
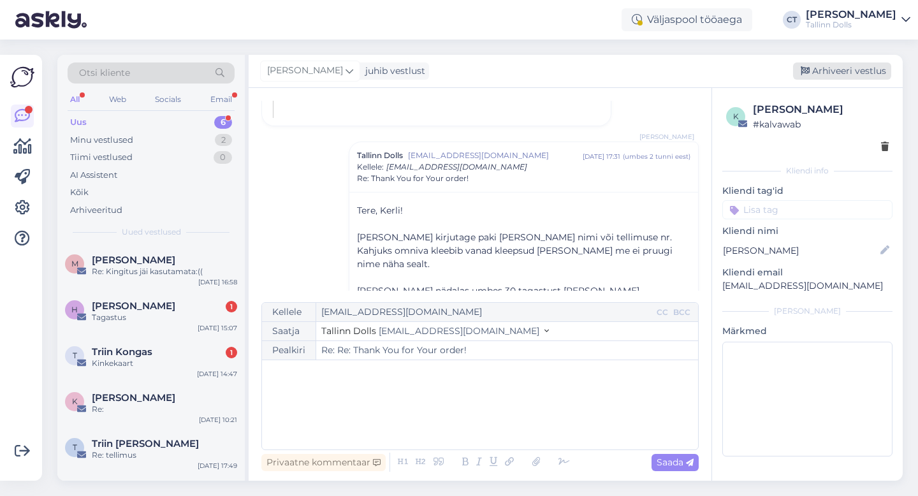
click at [828, 70] on div "Arhiveeri vestlus" at bounding box center [842, 70] width 98 height 17
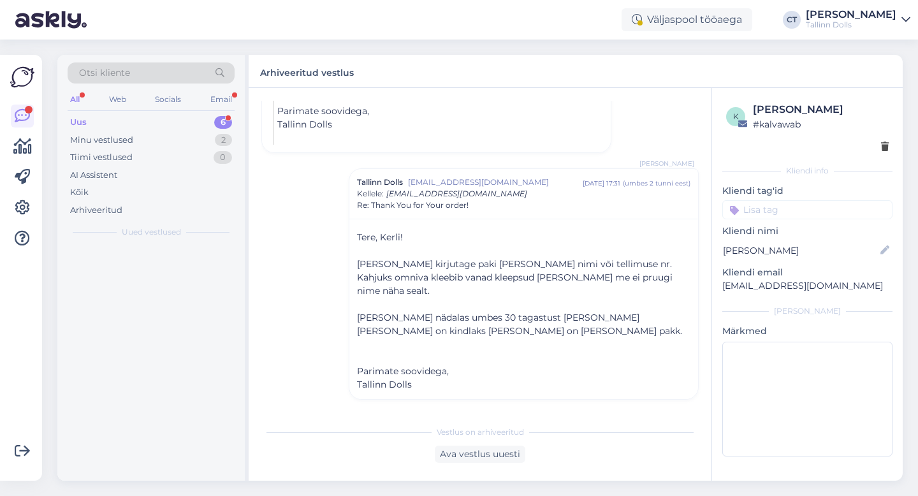
scroll to position [627, 0]
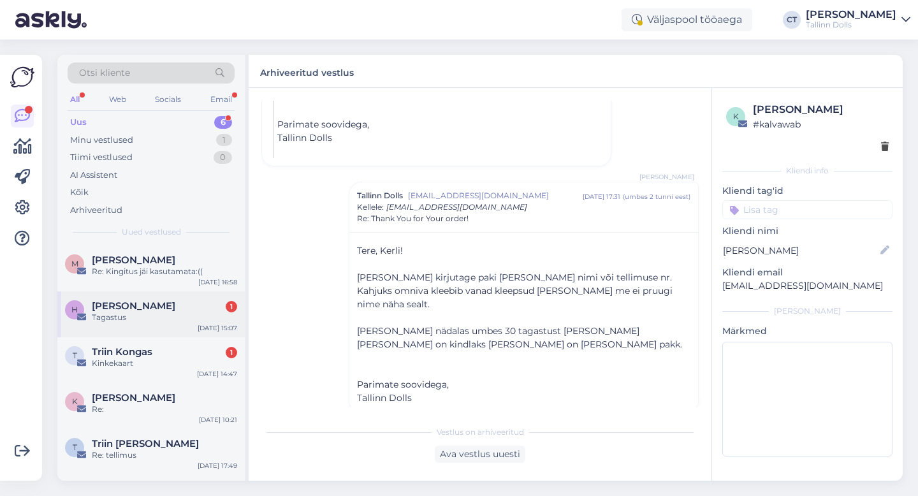
click at [184, 332] on div "H [PERSON_NAME] 1 Tagastus [DATE] 15:07" at bounding box center [150, 314] width 187 height 46
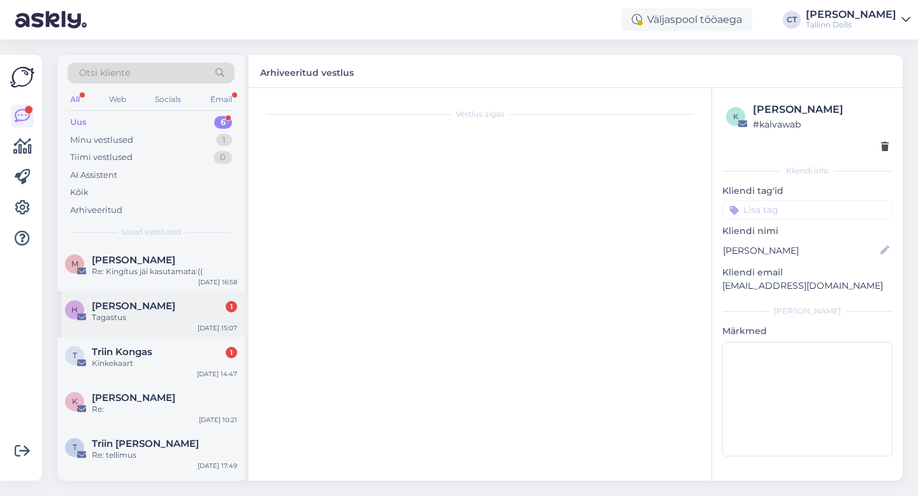
scroll to position [0, 0]
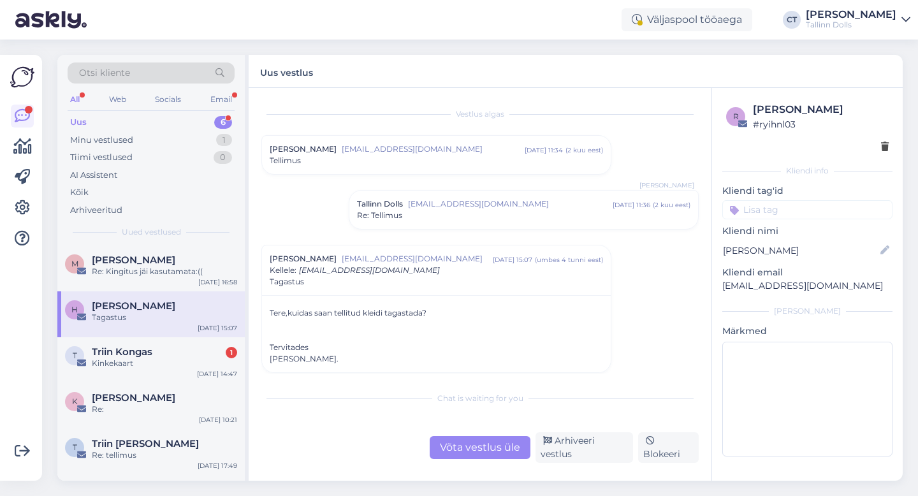
click at [469, 450] on div "Võta vestlus üle" at bounding box center [480, 447] width 101 height 23
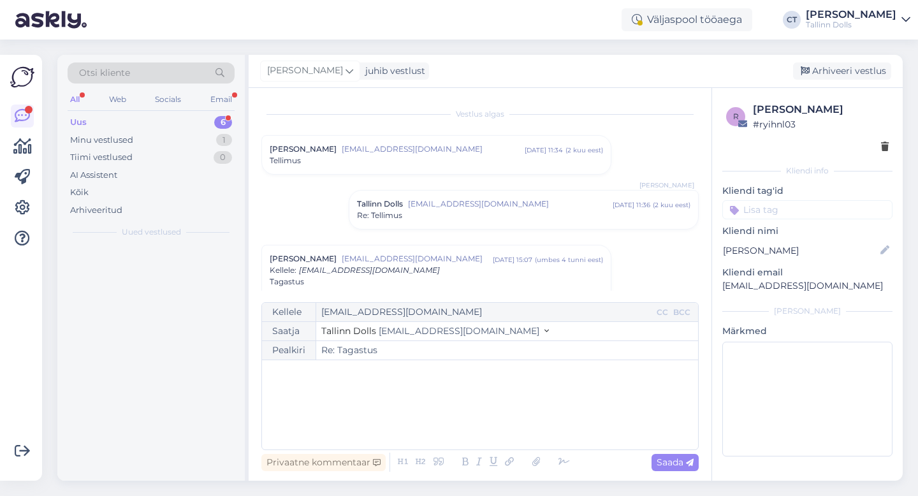
scroll to position [90, 0]
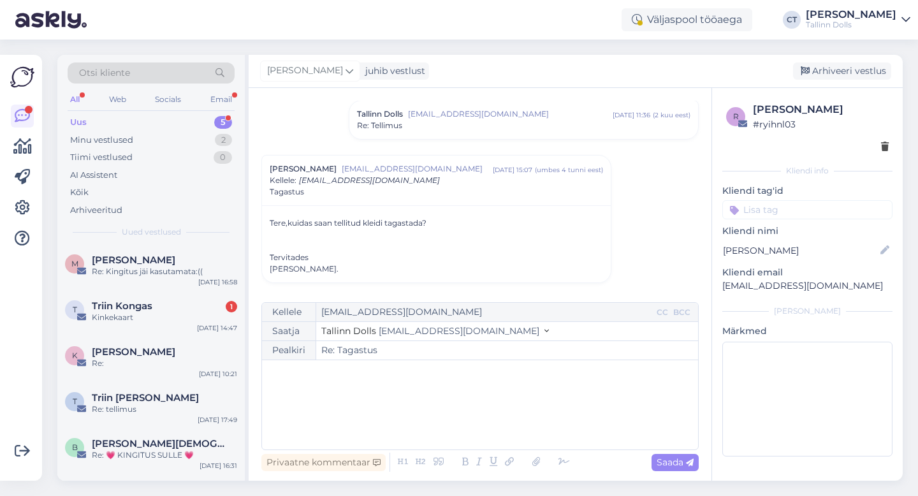
click at [441, 413] on div "﻿" at bounding box center [479, 405] width 423 height 77
click at [341, 411] on div "﻿" at bounding box center [479, 405] width 423 height 77
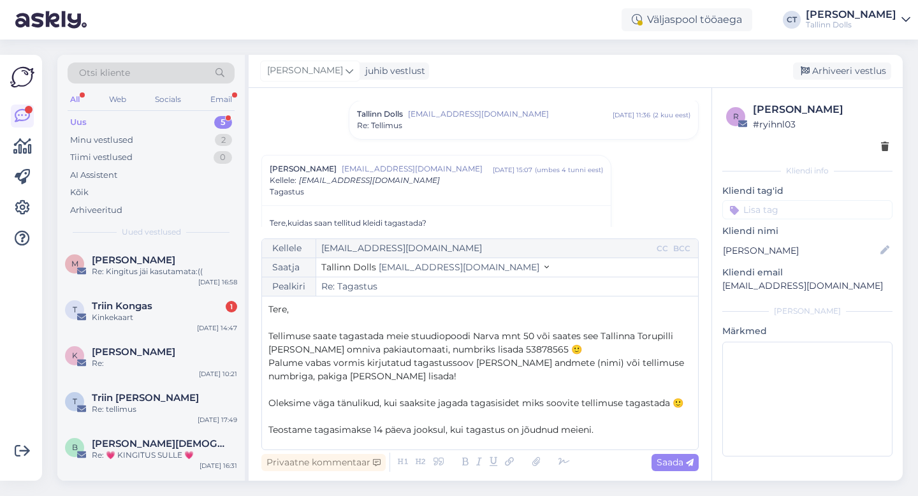
scroll to position [61, 0]
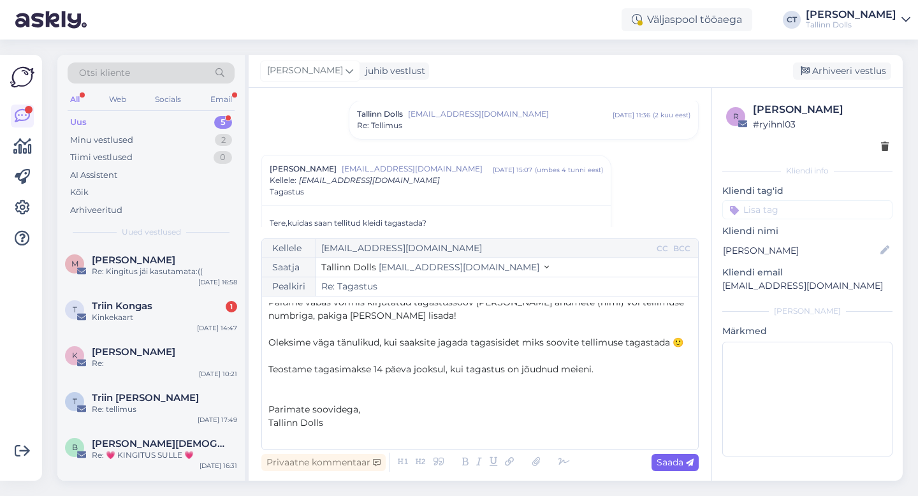
click at [674, 458] on span "Saada" at bounding box center [675, 462] width 37 height 11
type input "Re: Re: Tagastus"
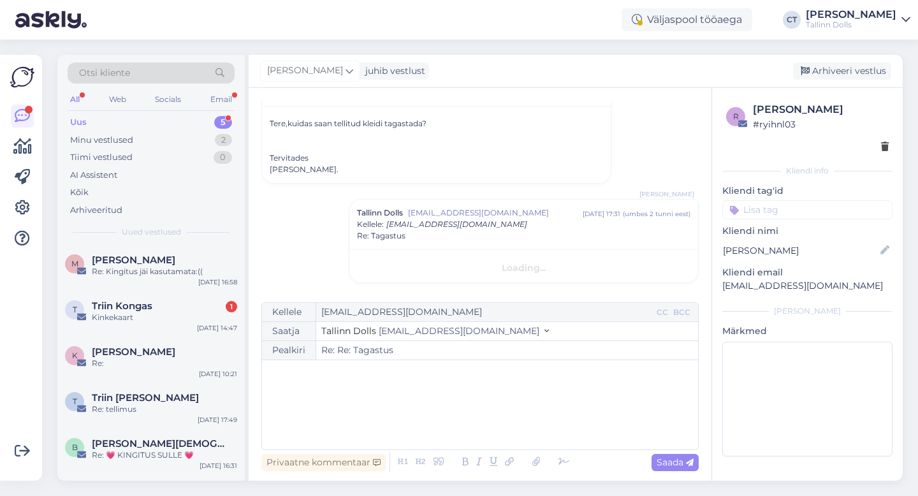
scroll to position [0, 0]
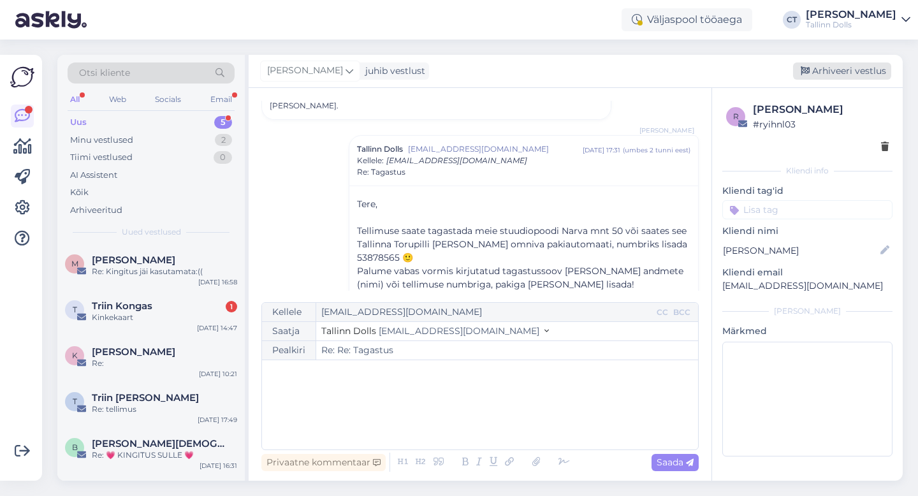
click at [839, 75] on div "Arhiveeri vestlus" at bounding box center [842, 70] width 98 height 17
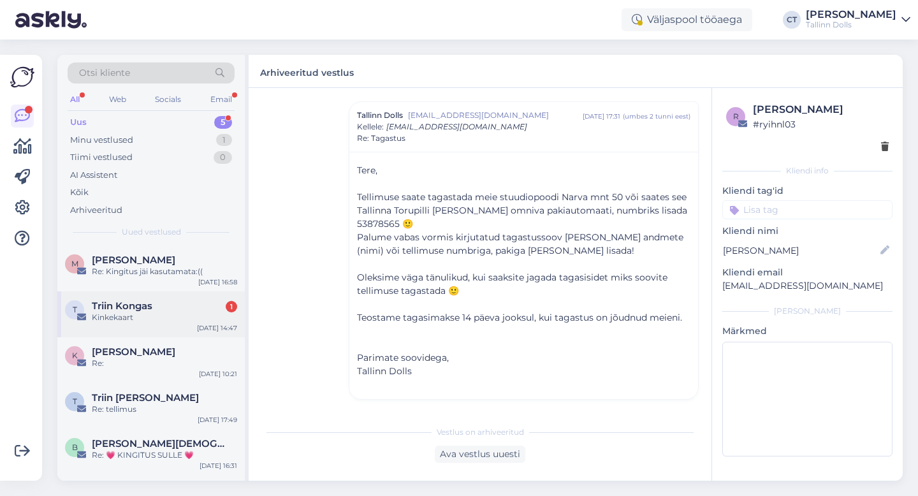
click at [184, 312] on div "Kinkekaart" at bounding box center [164, 317] width 145 height 11
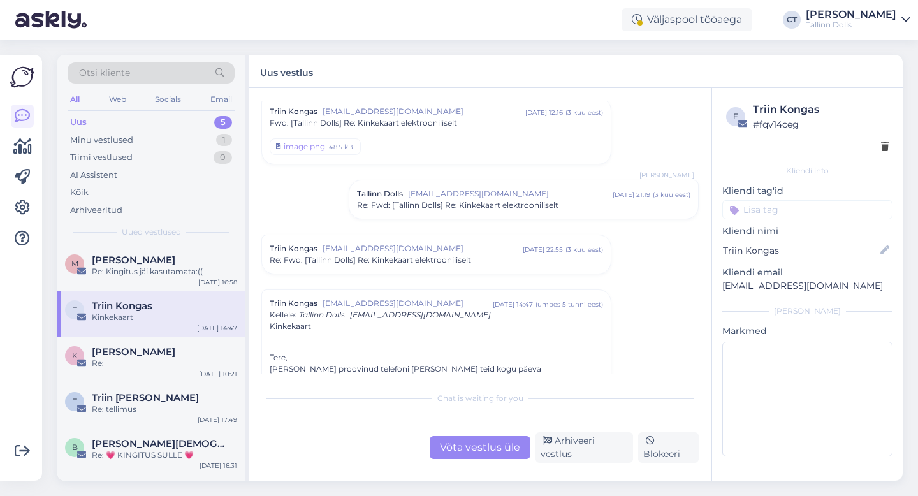
scroll to position [116, 0]
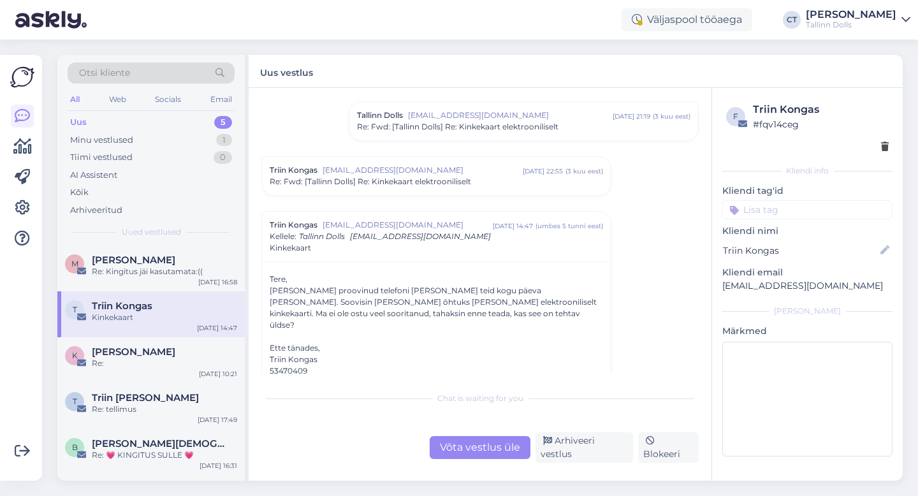
click at [408, 170] on span "[EMAIL_ADDRESS][DOMAIN_NAME]" at bounding box center [423, 170] width 200 height 11
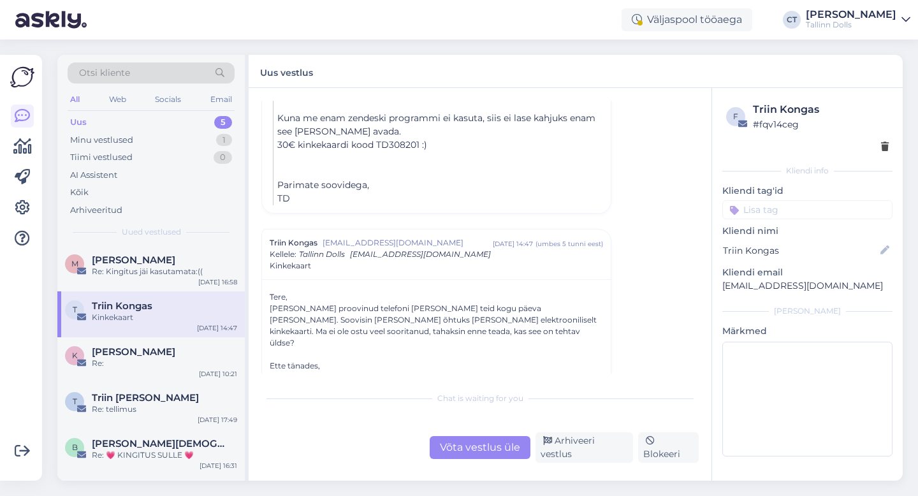
click at [460, 453] on div "Võta vestlus üle" at bounding box center [480, 447] width 101 height 23
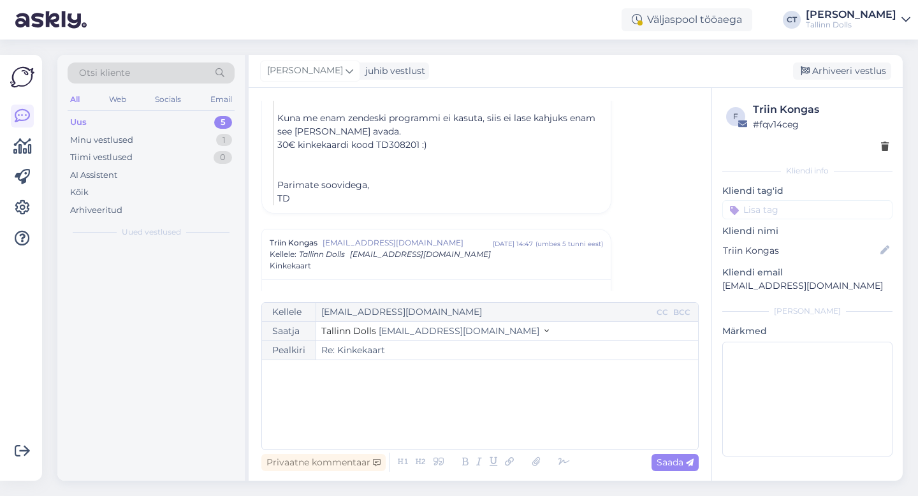
scroll to position [393, 0]
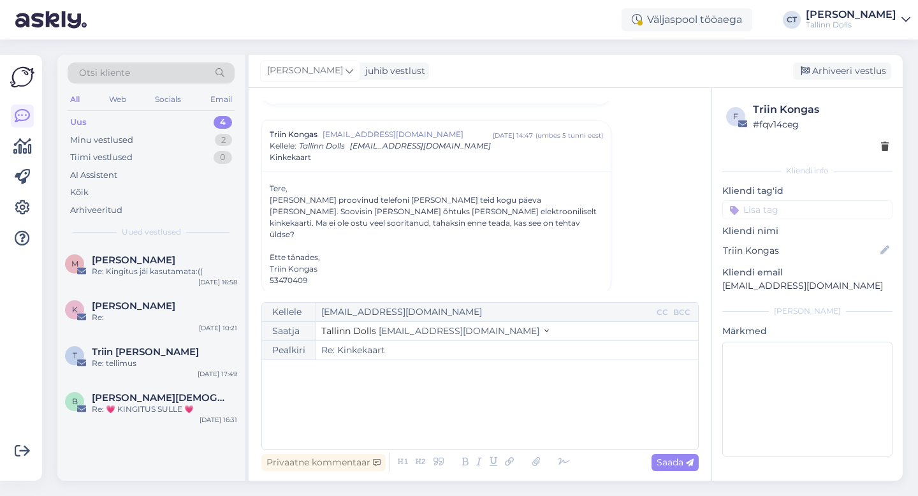
click at [458, 427] on div "﻿" at bounding box center [479, 405] width 423 height 77
click at [693, 192] on div "Vestlus algas Triin Kongas [EMAIL_ADDRESS][DOMAIN_NAME] [DATE] 12:16 ( 3 kuu ee…" at bounding box center [485, 196] width 449 height 190
click at [642, 184] on div "Vestlus algas Triin Kongas [EMAIL_ADDRESS][DOMAIN_NAME] [DATE] 12:16 ( 3 kuu ee…" at bounding box center [485, 196] width 449 height 190
click at [494, 263] on div "Triin Kongas" at bounding box center [437, 268] width 334 height 11
click at [163, 312] on div "Re:" at bounding box center [164, 317] width 145 height 11
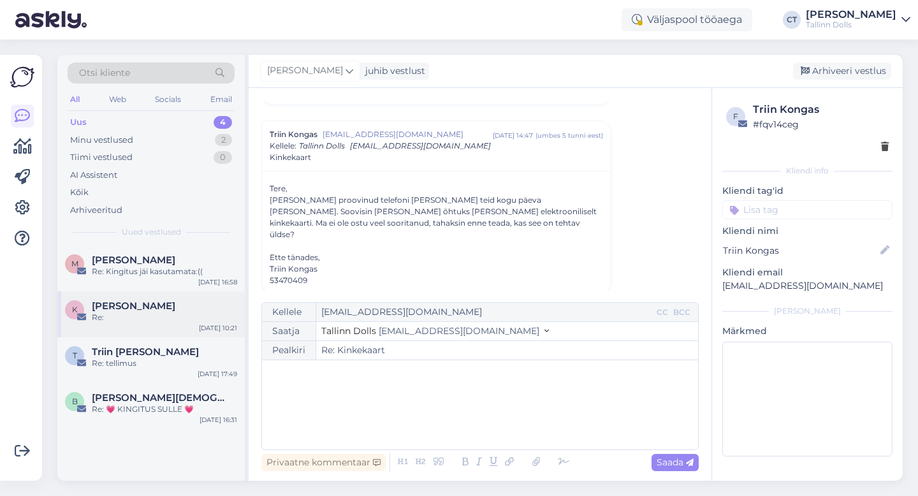
scroll to position [0, 0]
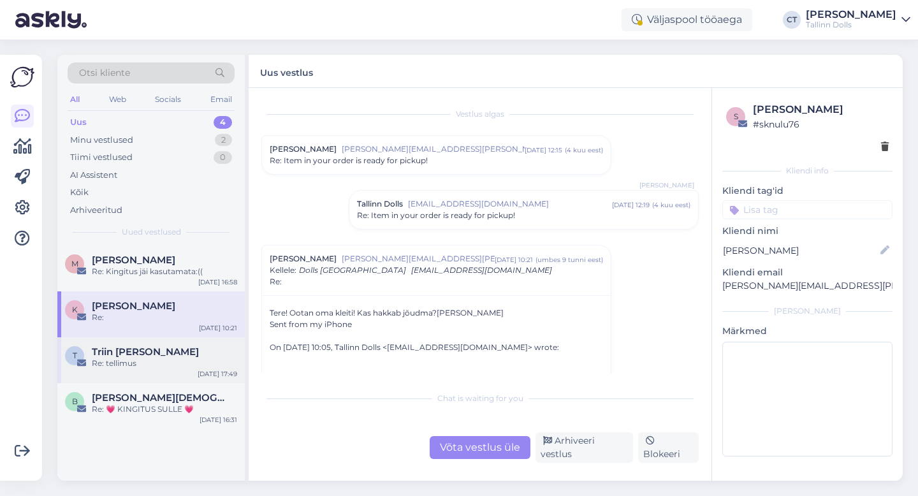
click at [119, 356] on span "Triin [PERSON_NAME]" at bounding box center [145, 351] width 107 height 11
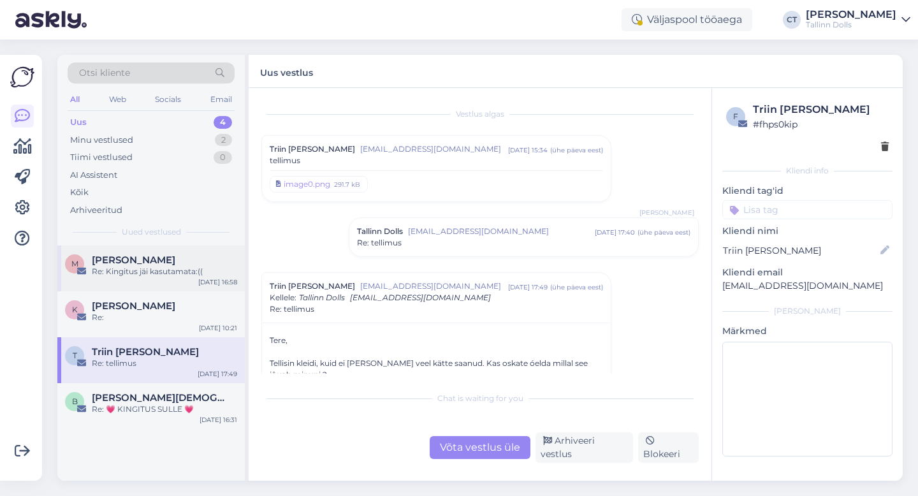
click at [145, 270] on div "Re: Kingitus jäi kasutamata:((" at bounding box center [164, 271] width 145 height 11
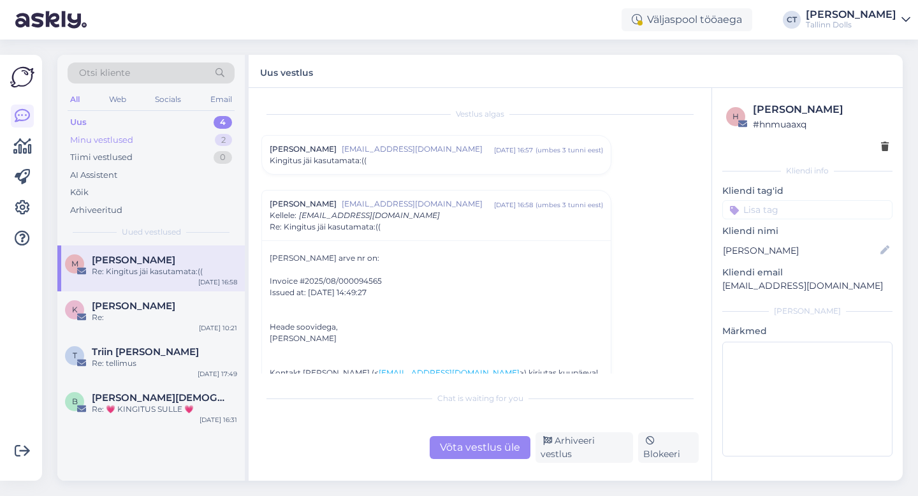
click at [129, 138] on div "Minu vestlused" at bounding box center [101, 140] width 63 height 13
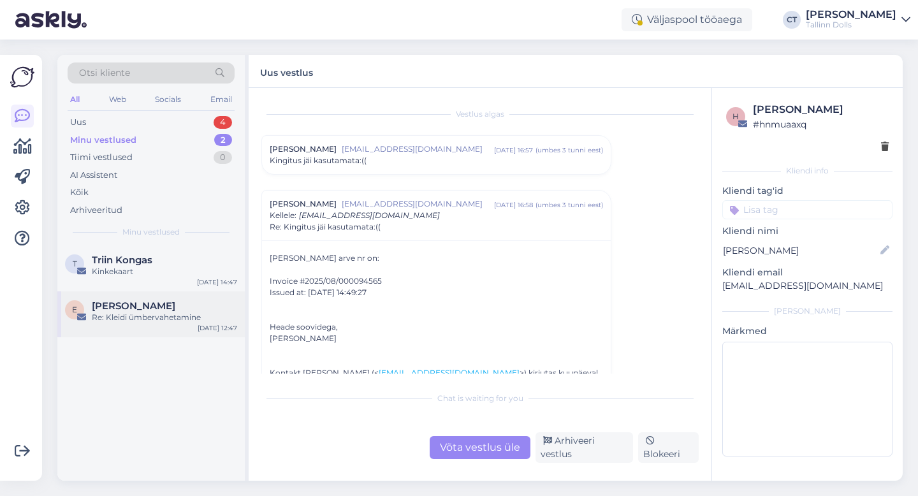
click at [142, 316] on div "Re: Kleidi ümbervahetamine" at bounding box center [164, 317] width 145 height 11
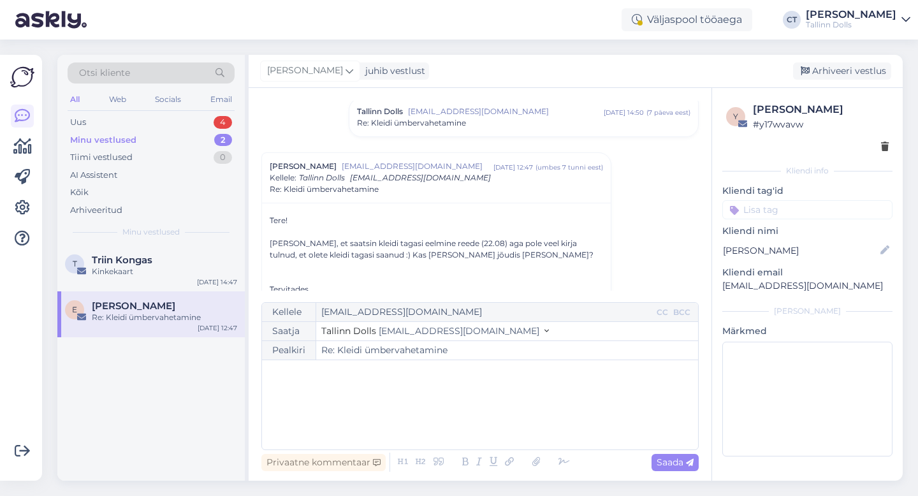
scroll to position [328, 0]
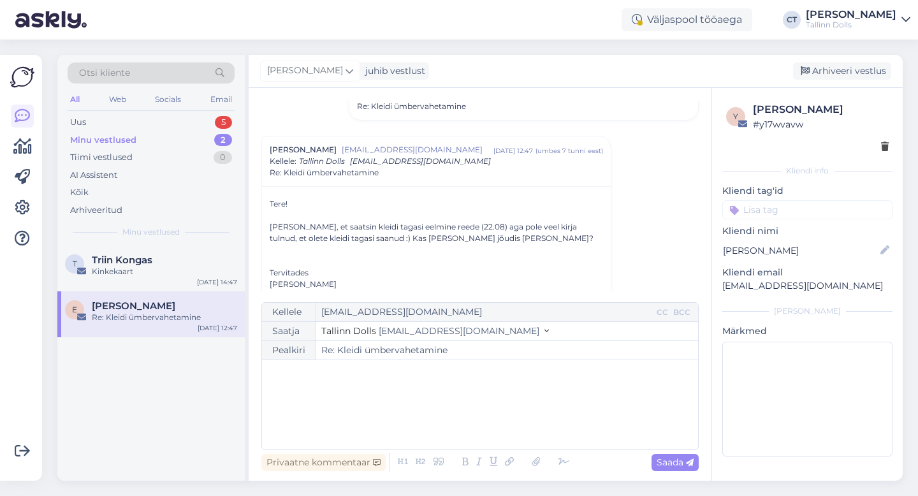
click at [337, 385] on div "﻿" at bounding box center [479, 405] width 423 height 77
click at [156, 117] on div "Uus 5" at bounding box center [151, 123] width 167 height 18
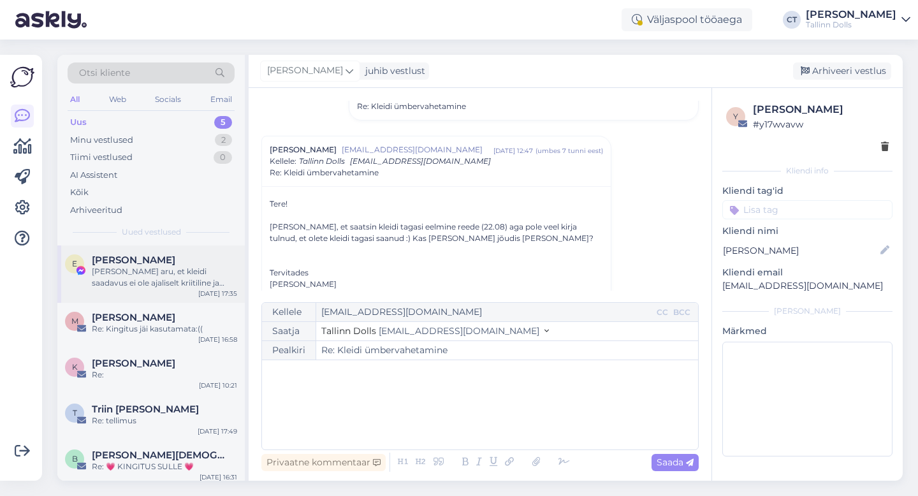
click at [152, 274] on div "[PERSON_NAME] aru, et kleidi saadavus ei ole ajaliselt kriitiline ja eelistate …" at bounding box center [164, 277] width 145 height 23
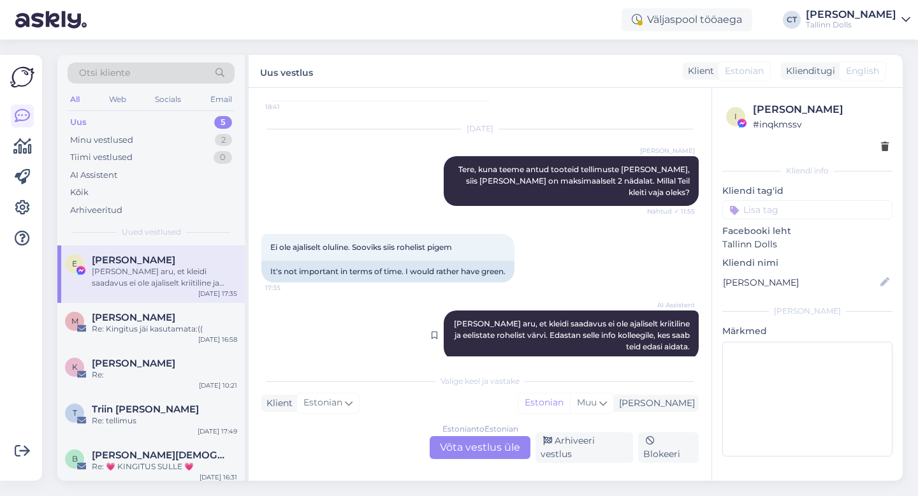
scroll to position [697, 0]
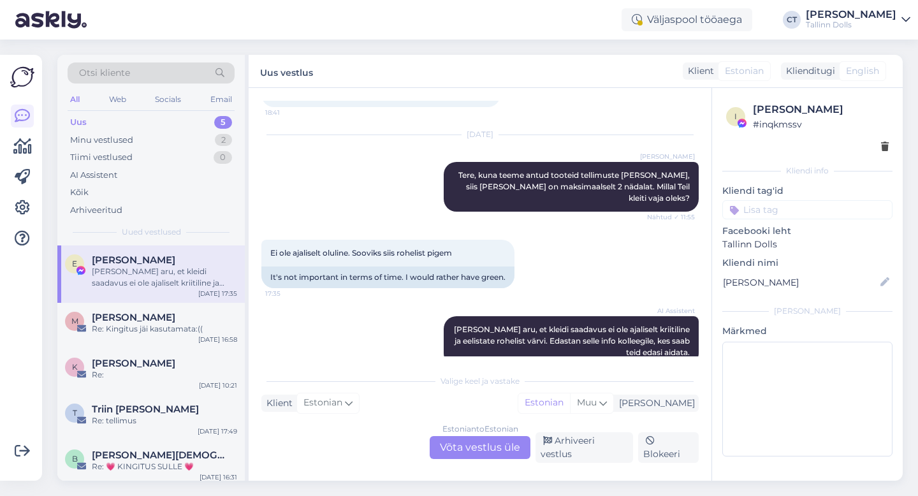
click at [476, 450] on div "Estonian to Estonian Võta vestlus üle" at bounding box center [480, 447] width 101 height 23
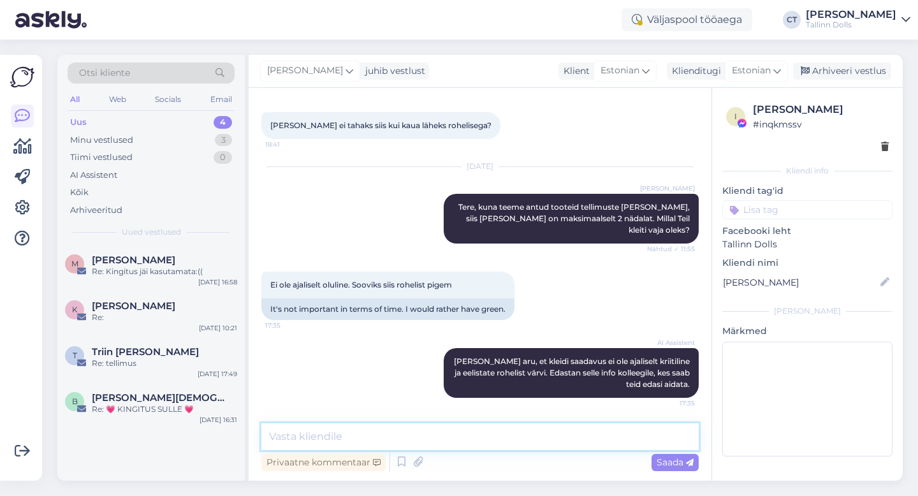
click at [480, 437] on textarea at bounding box center [479, 436] width 437 height 27
type textarea "Siis saab veebipoest tellida :)"
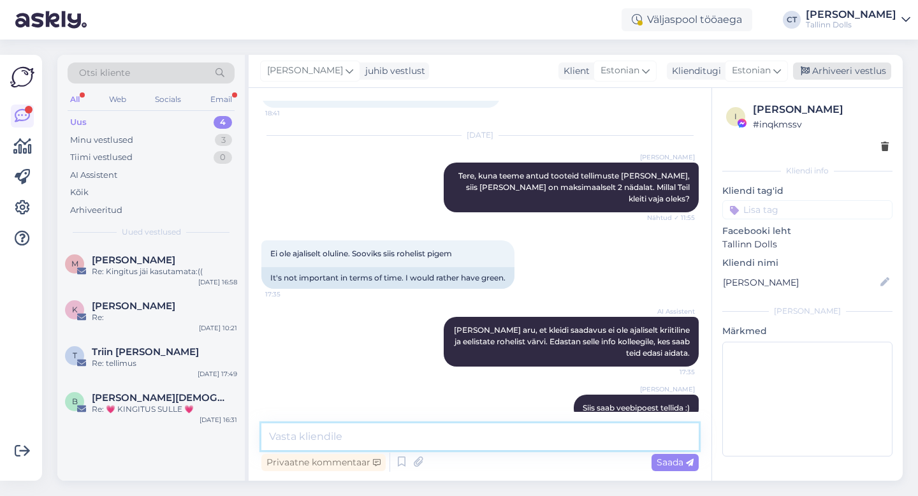
scroll to position [754, 0]
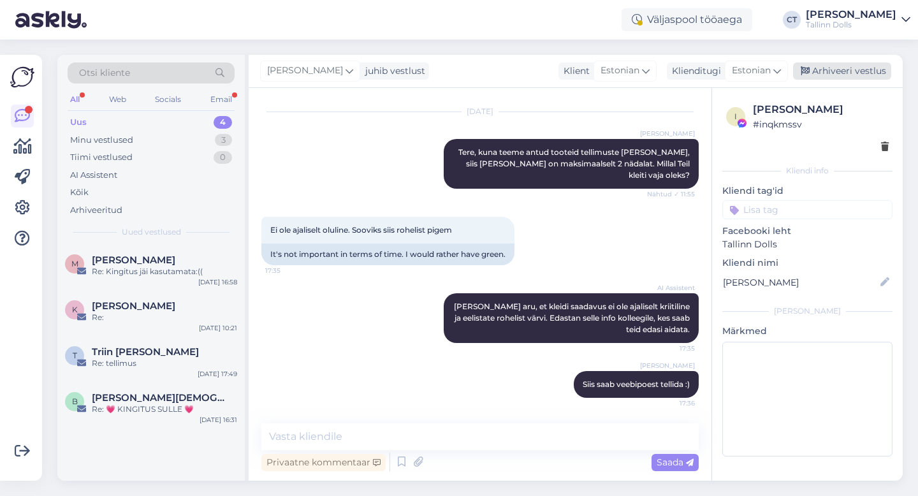
click at [861, 68] on div "Arhiveeri vestlus" at bounding box center [842, 70] width 98 height 17
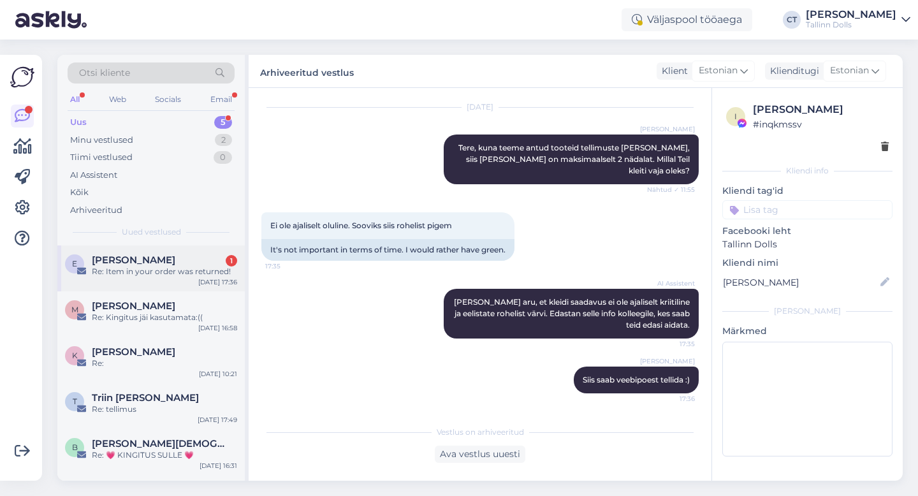
click at [170, 260] on div "[PERSON_NAME] 1" at bounding box center [164, 259] width 145 height 11
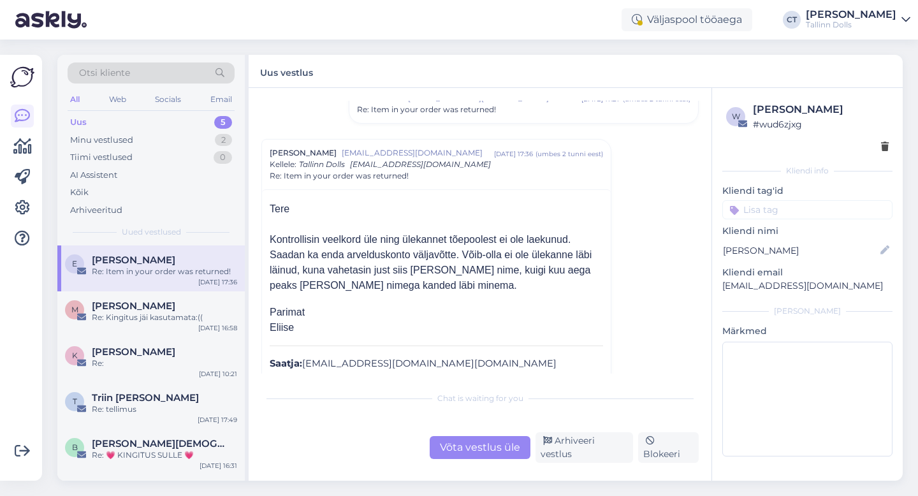
scroll to position [104, 0]
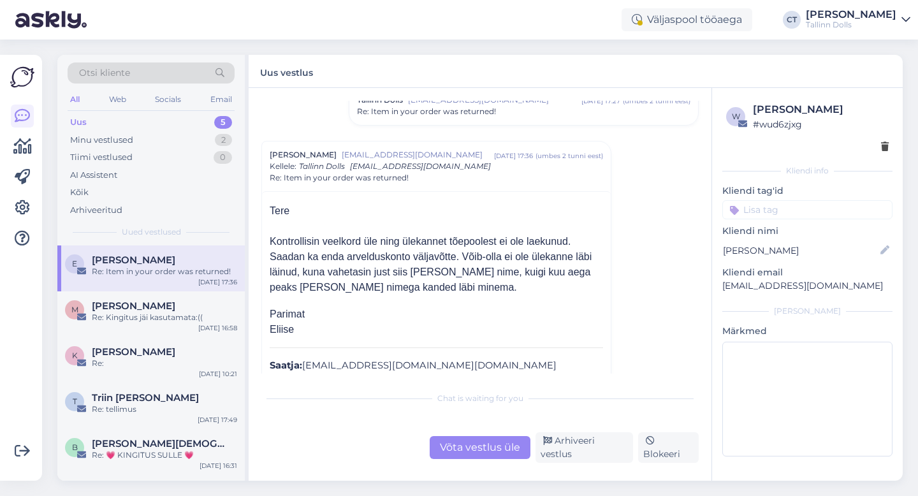
click at [513, 451] on div "Võta vestlus üle" at bounding box center [480, 447] width 101 height 23
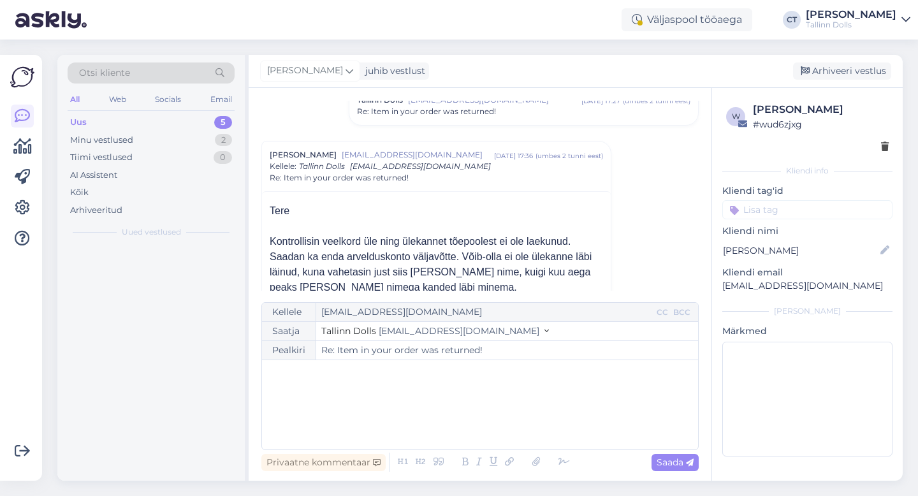
scroll to position [144, 0]
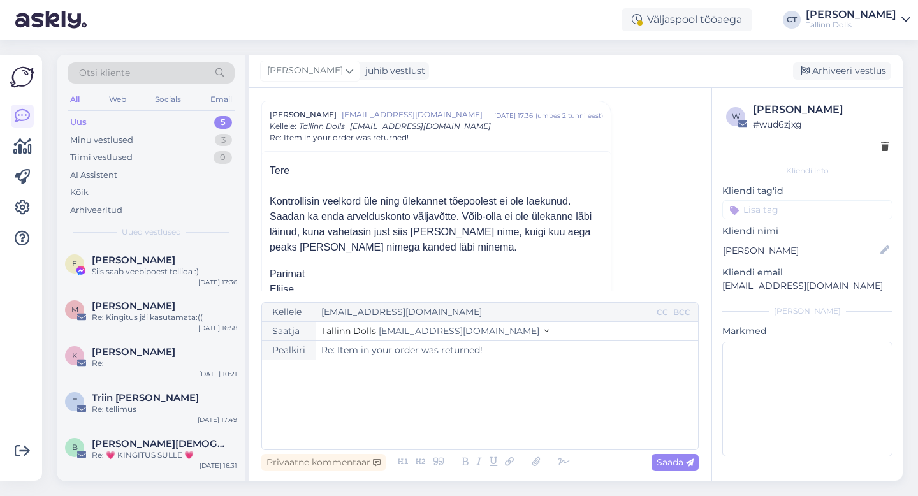
click at [516, 418] on div "﻿" at bounding box center [479, 405] width 423 height 77
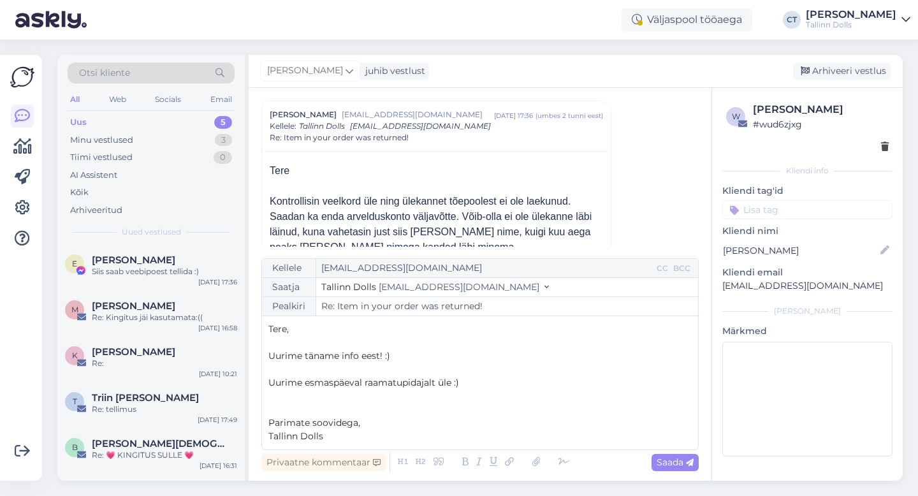
click at [657, 471] on div "Privaatne kommentaar Saada" at bounding box center [479, 462] width 437 height 24
click at [675, 457] on span "Saada" at bounding box center [675, 462] width 37 height 11
type input "Re: Re: Item in your order was returned!"
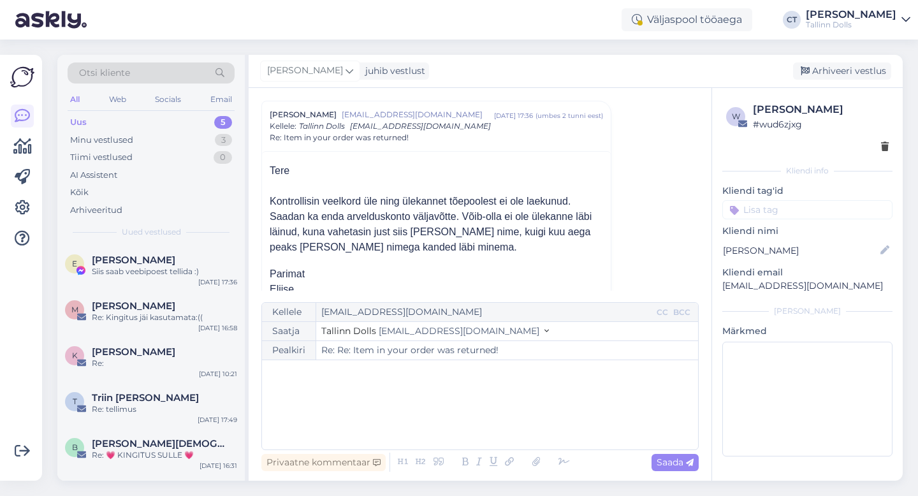
scroll to position [590, 0]
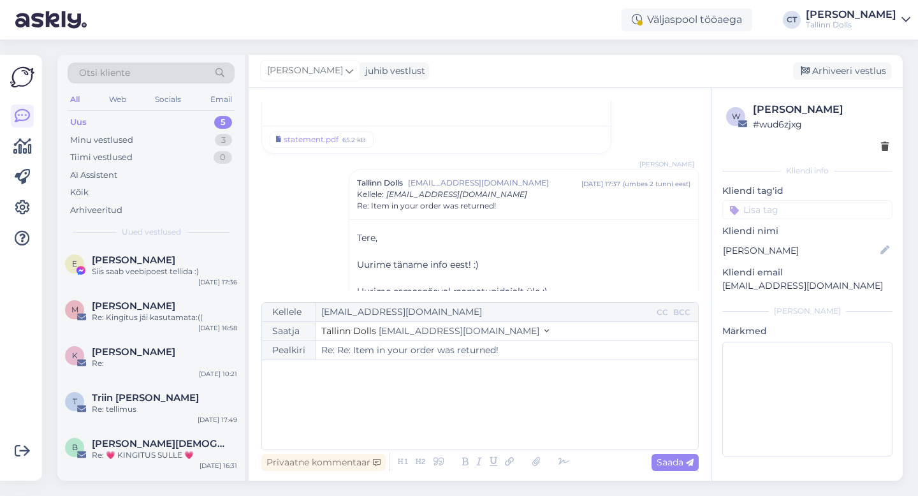
click at [785, 214] on input at bounding box center [807, 209] width 170 height 19
type input "ülekanne"
type input "Re: Item in your order was returned!"
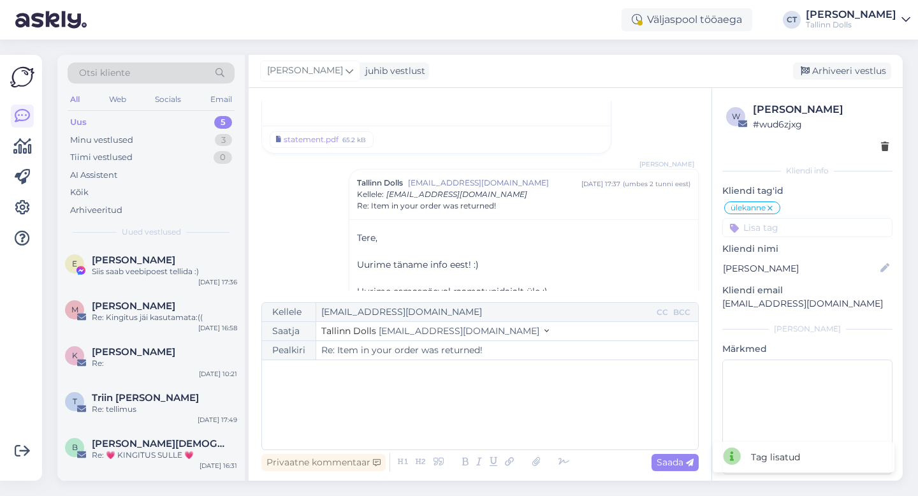
scroll to position [644, 0]
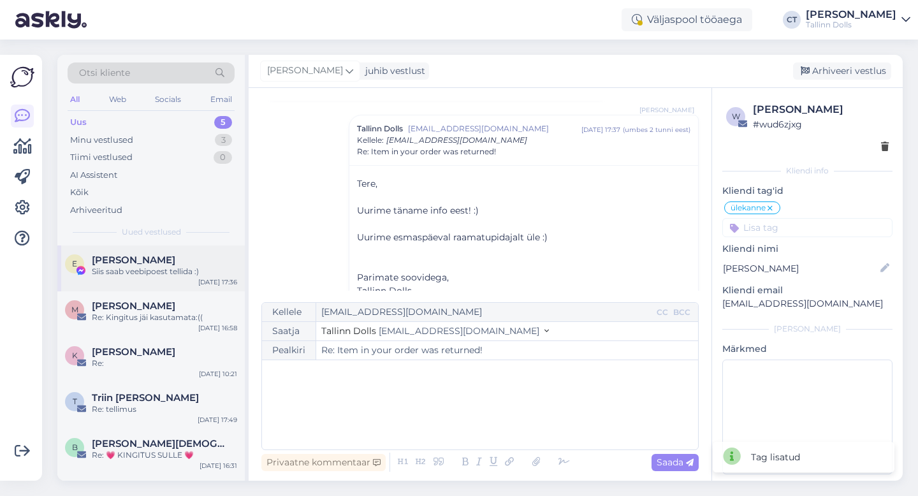
click at [147, 261] on span "[PERSON_NAME]" at bounding box center [134, 259] width 84 height 11
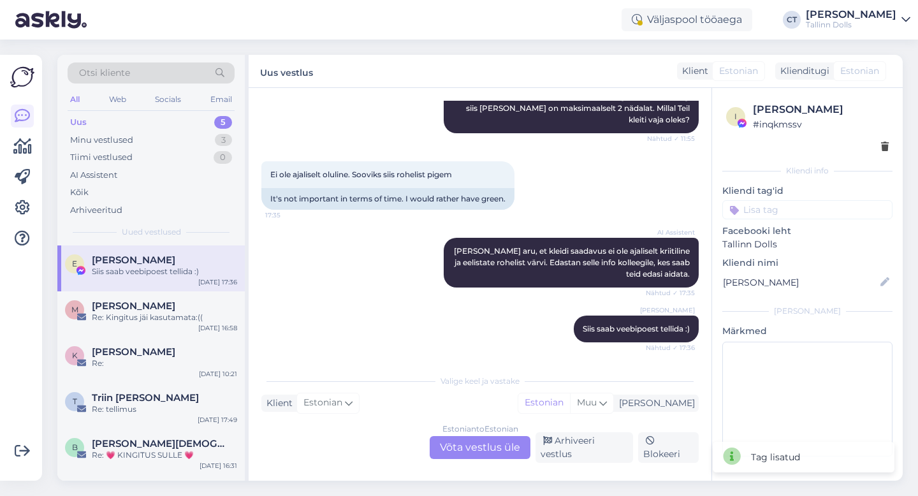
scroll to position [869, 0]
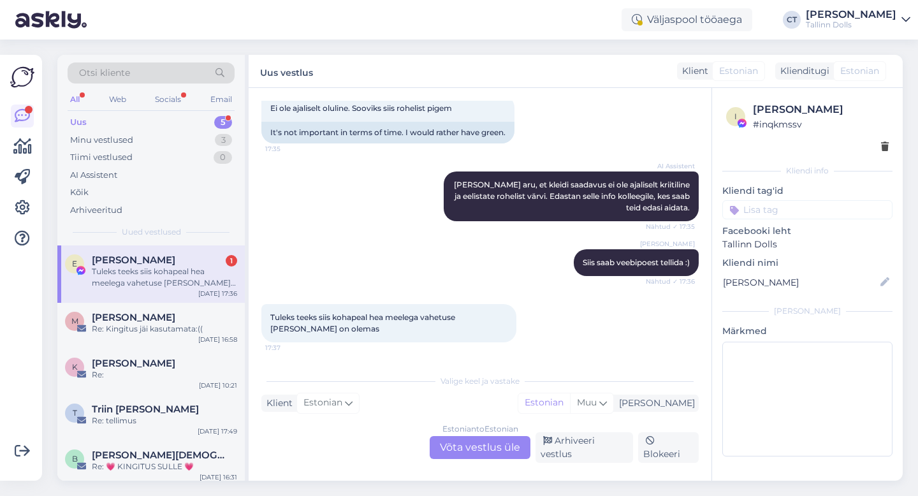
click at [475, 453] on div "Estonian to Estonian Võta vestlus üle" at bounding box center [480, 447] width 101 height 23
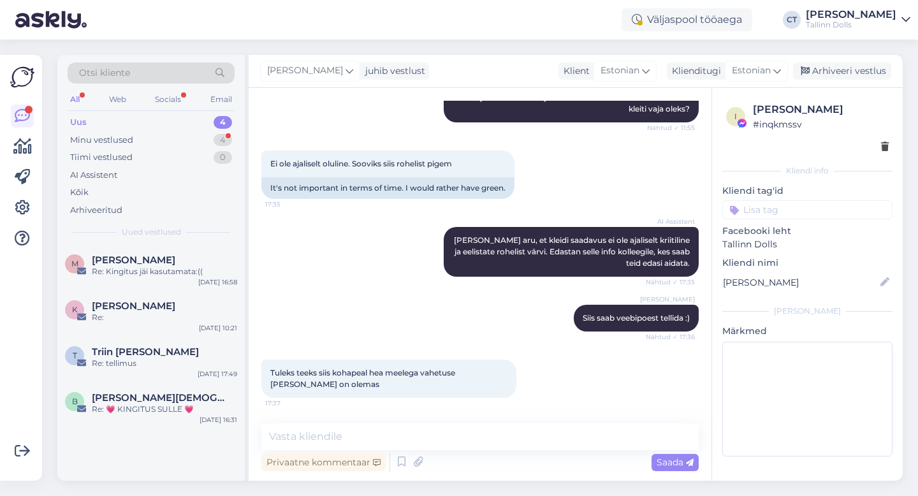
click at [476, 450] on div "Privaatne kommentaar Saada" at bounding box center [479, 462] width 437 height 24
click at [473, 436] on textarea at bounding box center [479, 436] width 437 height 27
type textarea "Kas paneme"
drag, startPoint x: 358, startPoint y: 435, endPoint x: 263, endPoint y: 428, distance: 95.9
click at [263, 428] on textarea "Kas paneme" at bounding box center [479, 436] width 437 height 27
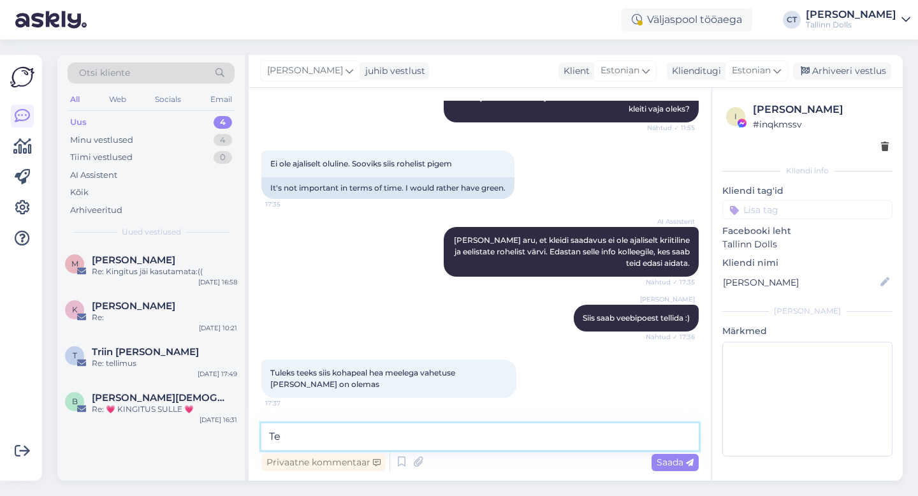
type textarea "T"
